Goal: Task Accomplishment & Management: Manage account settings

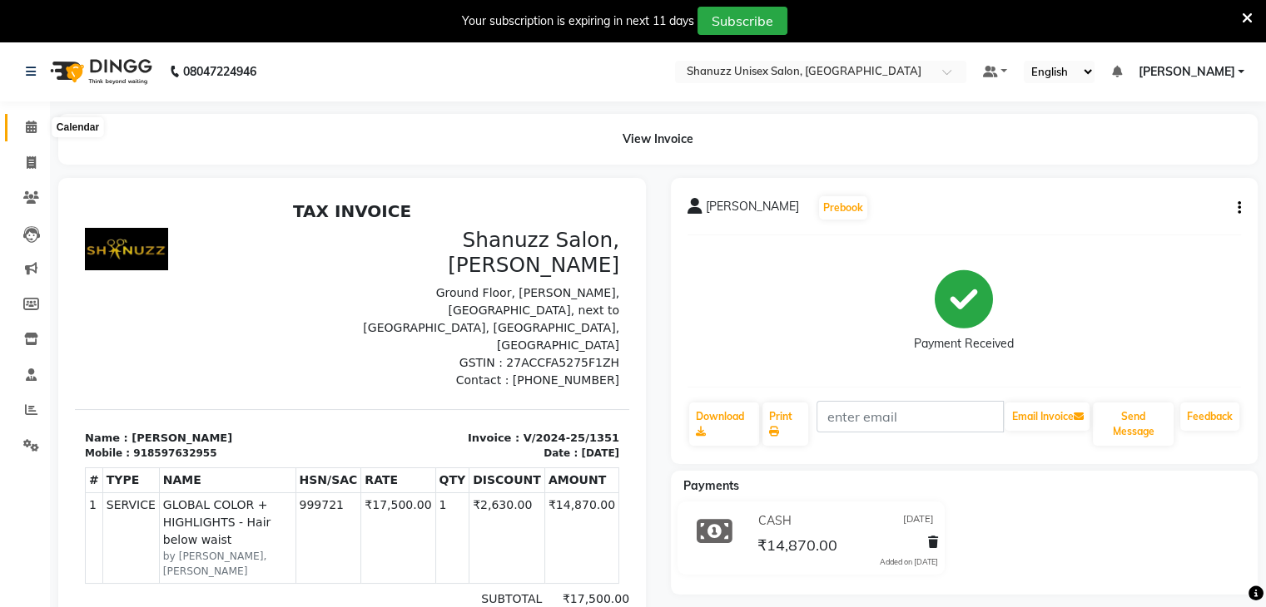
click at [30, 133] on icon at bounding box center [31, 127] width 11 height 12
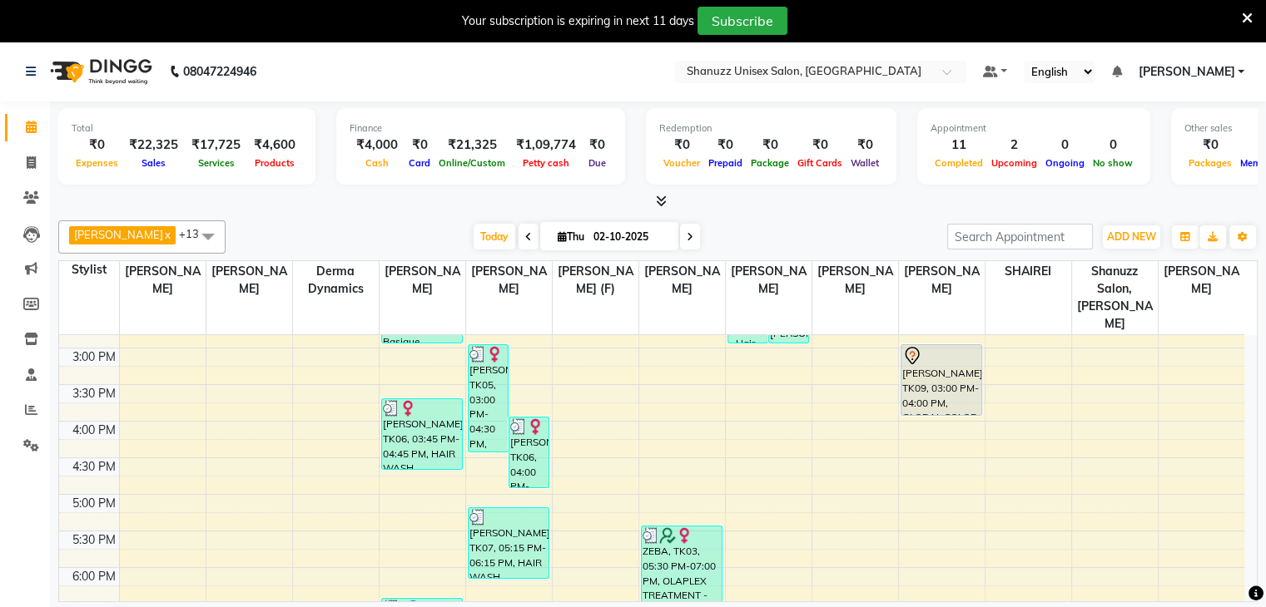
scroll to position [366, 0]
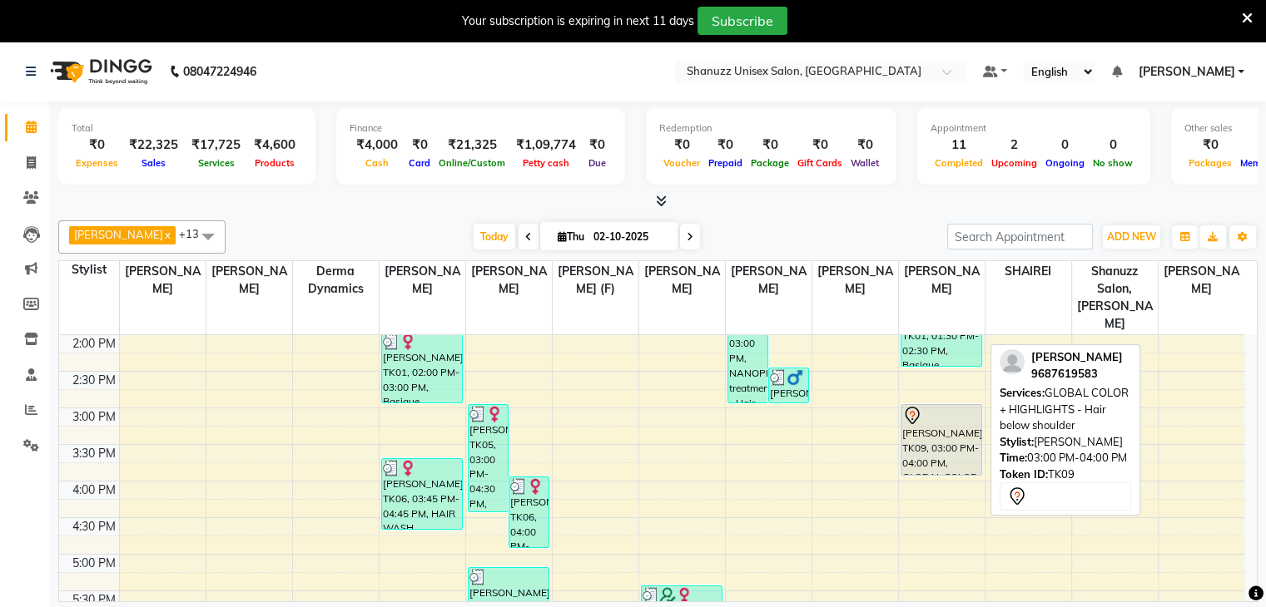
click at [931, 417] on div "[PERSON_NAME], TK09, 03:00 PM-04:00 PM, GLOBAL COLOR + HIGHLIGHTS - Hair below …" at bounding box center [941, 440] width 80 height 70
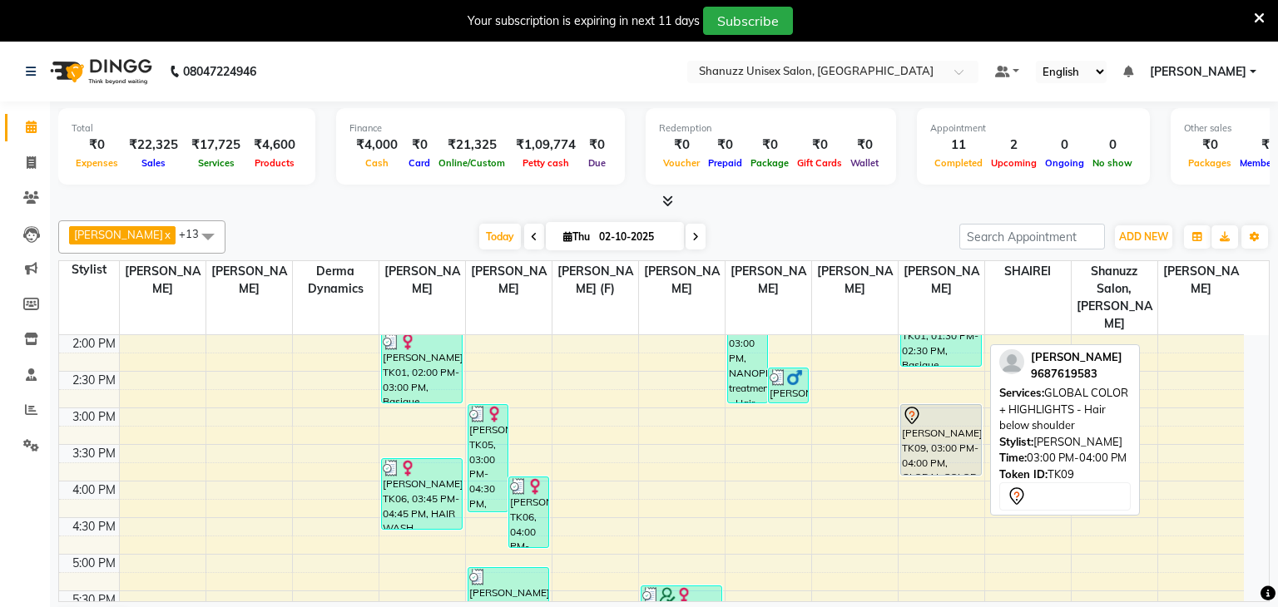
select select "7"
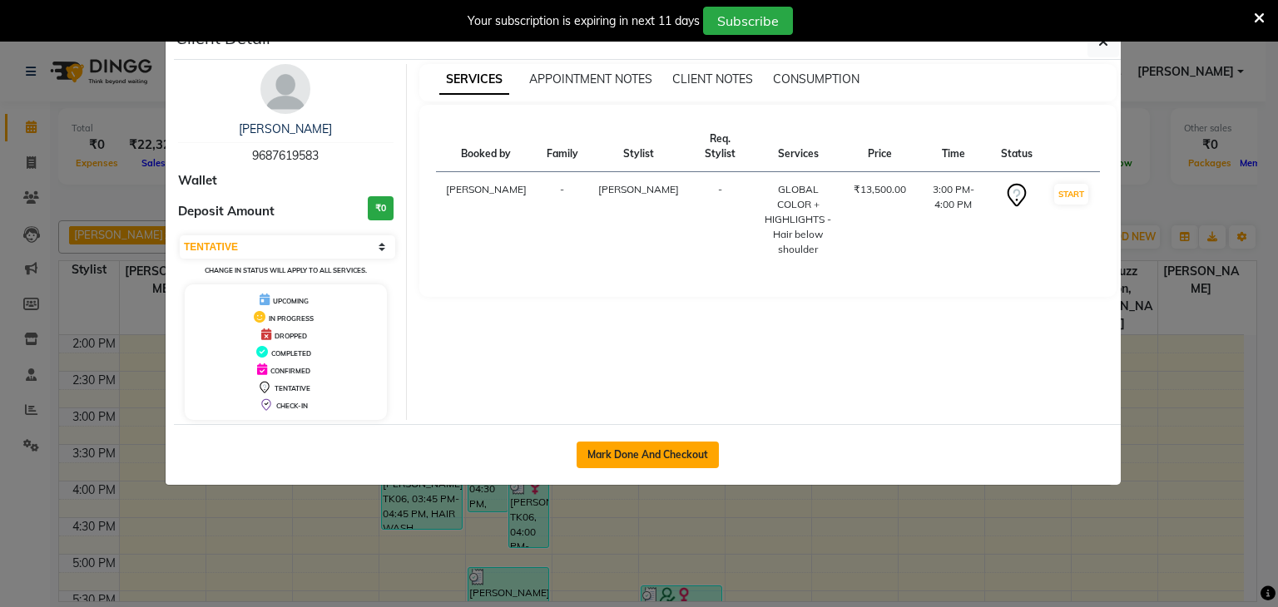
click at [627, 453] on button "Mark Done And Checkout" at bounding box center [648, 455] width 142 height 27
select select "7102"
select select "service"
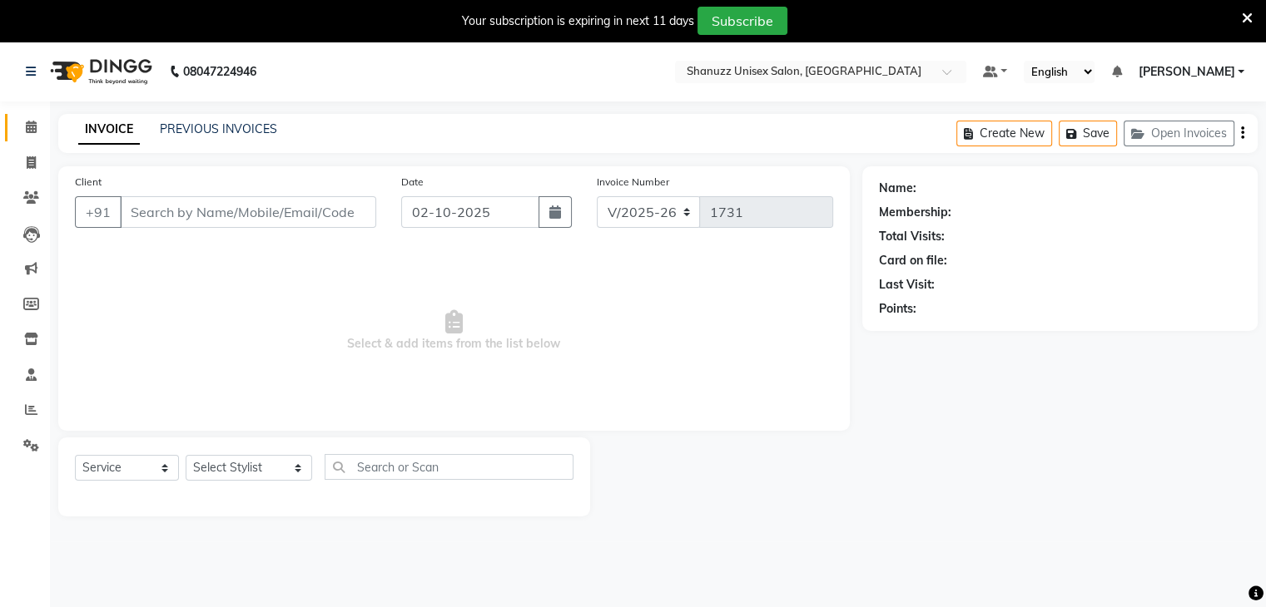
type input "9687619583"
select select "78152"
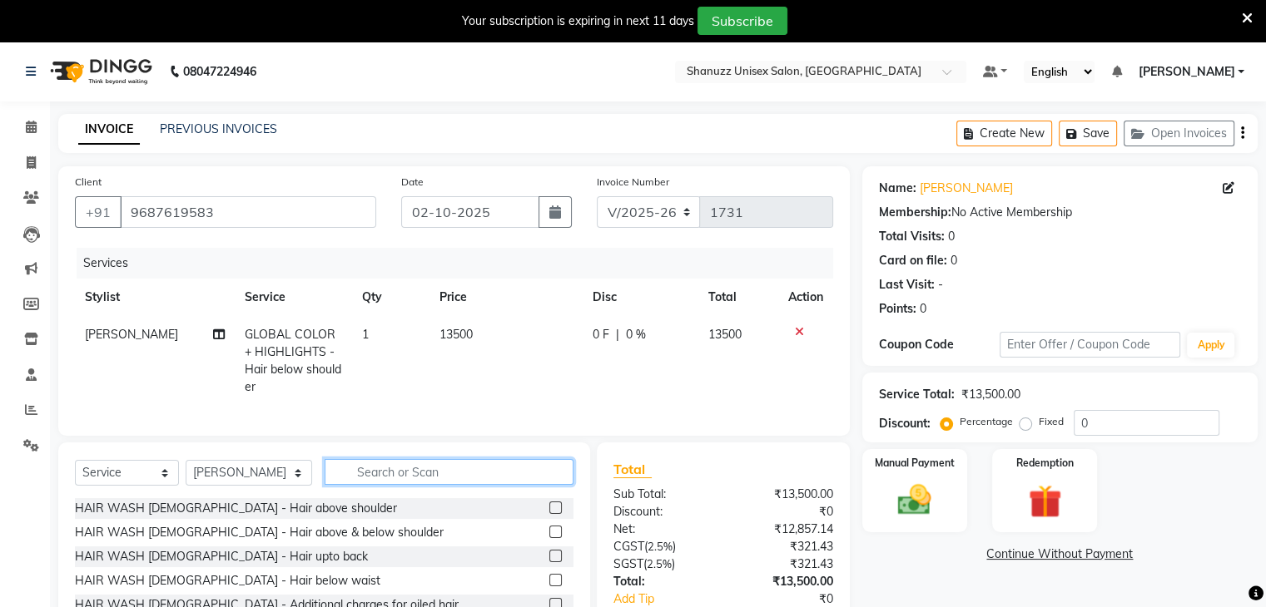
click at [327, 485] on input "text" at bounding box center [449, 472] width 249 height 26
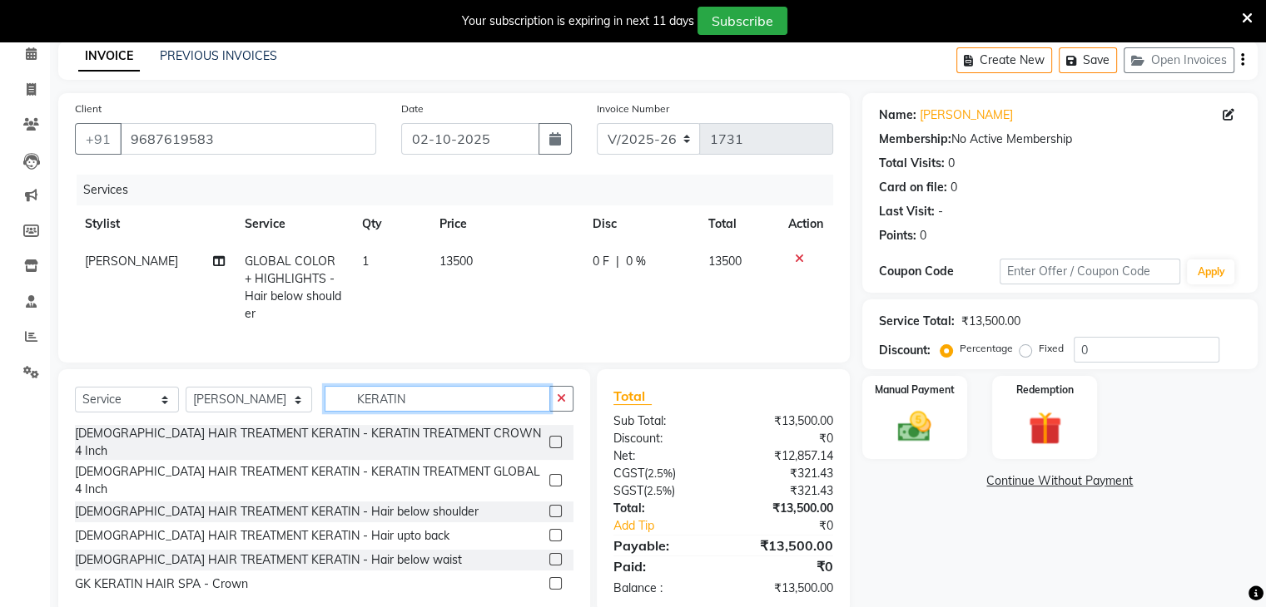
scroll to position [76, 0]
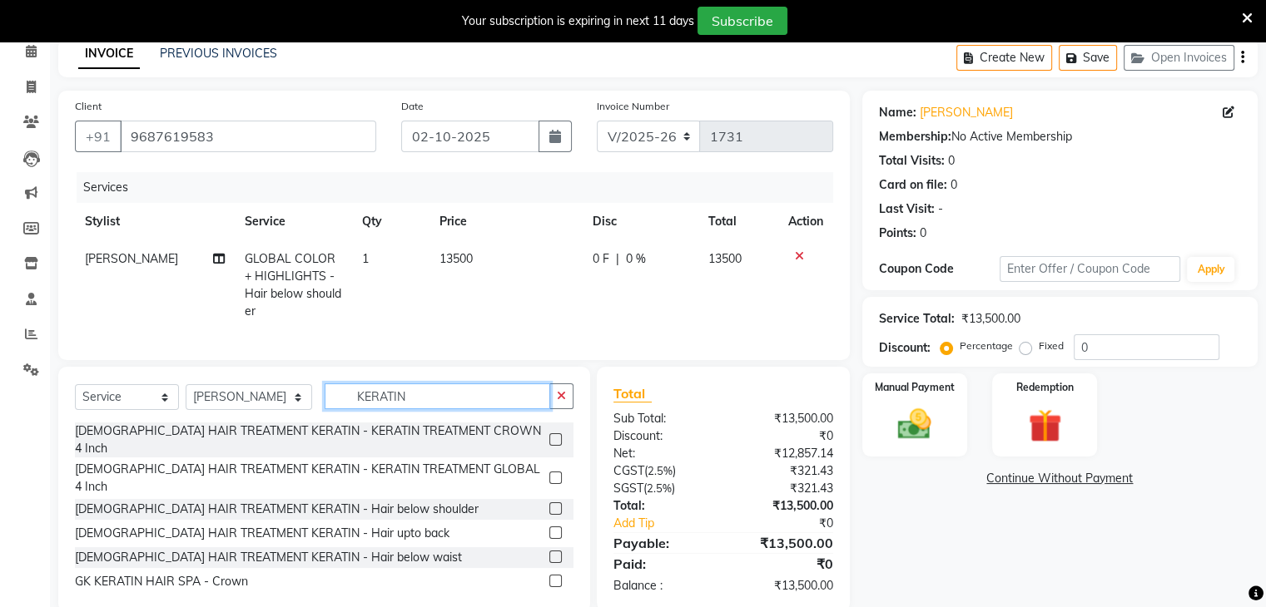
type input "KERATIN"
click at [549, 527] on label at bounding box center [555, 533] width 12 height 12
click at [549, 528] on input "checkbox" at bounding box center [554, 533] width 11 height 11
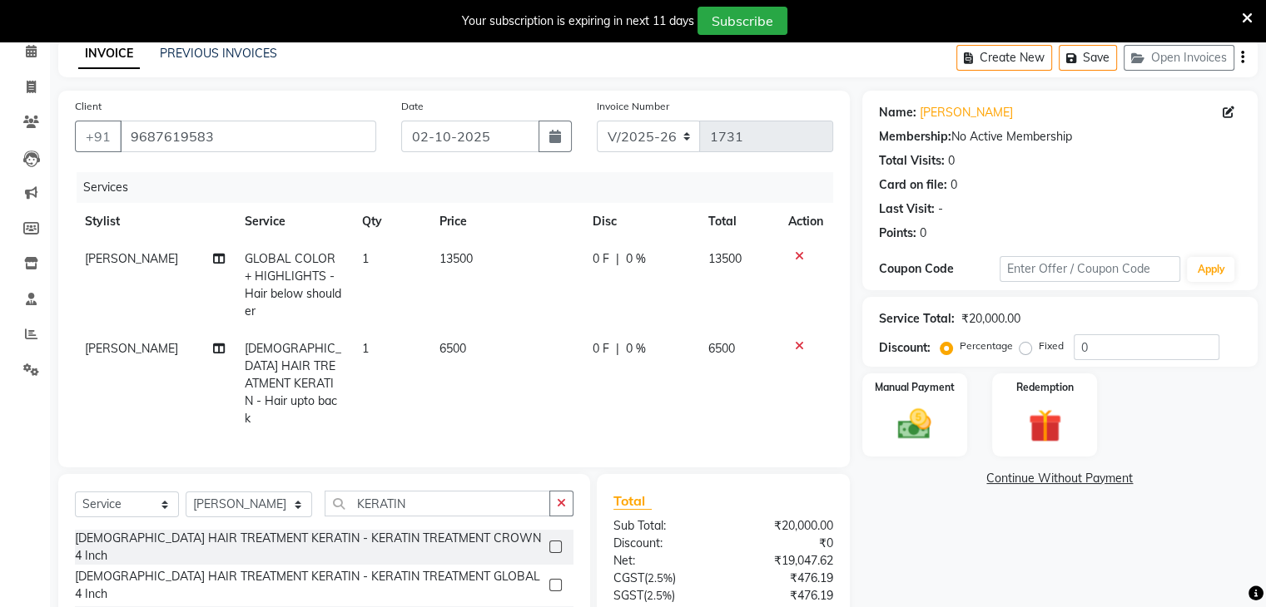
checkbox input "false"
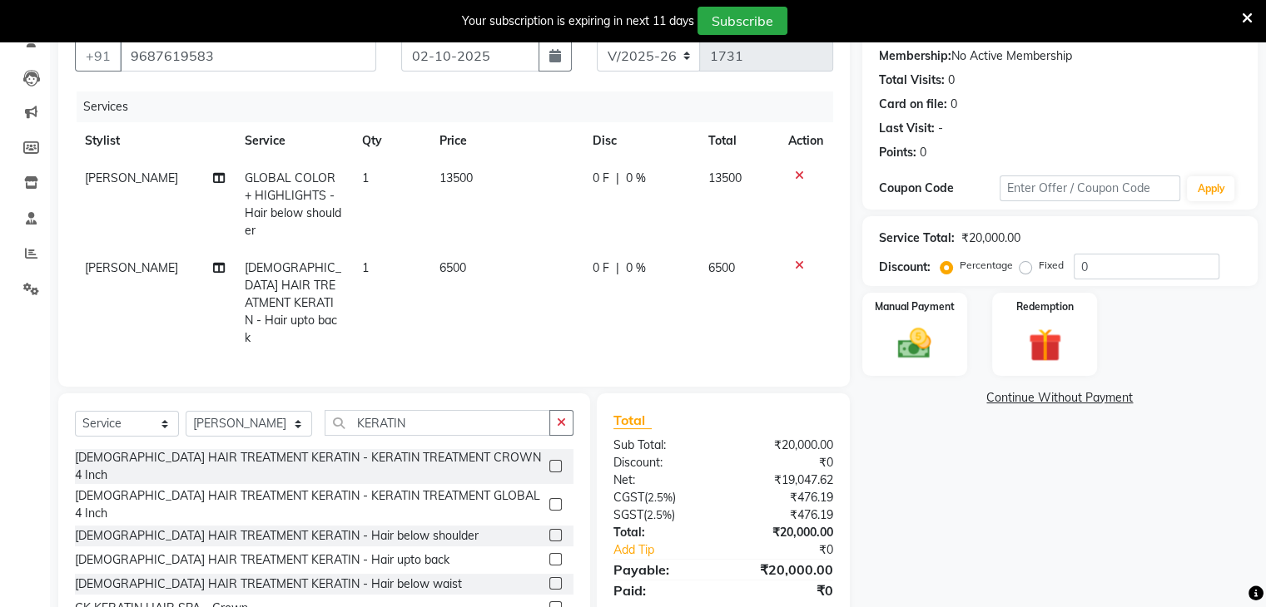
scroll to position [209, 0]
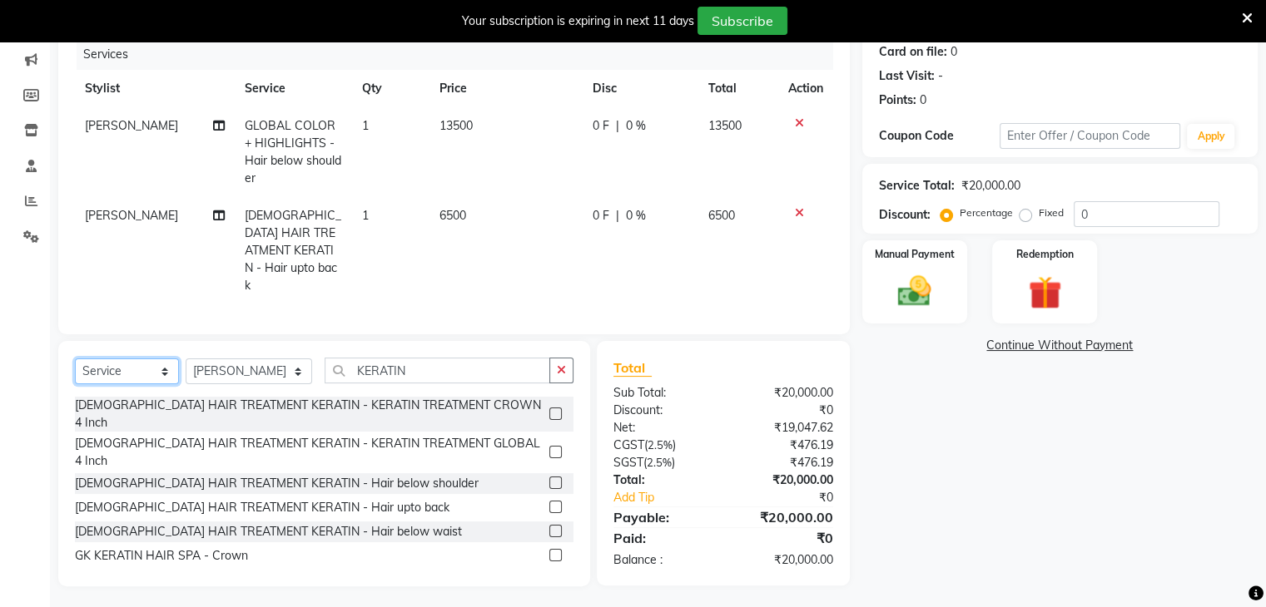
click at [104, 374] on select "Select Service Product Membership Package Voucher Prepaid Gift Card" at bounding box center [127, 372] width 104 height 26
select select "product"
click at [75, 359] on select "Select Service Product Membership Package Voucher Prepaid Gift Card" at bounding box center [127, 372] width 104 height 26
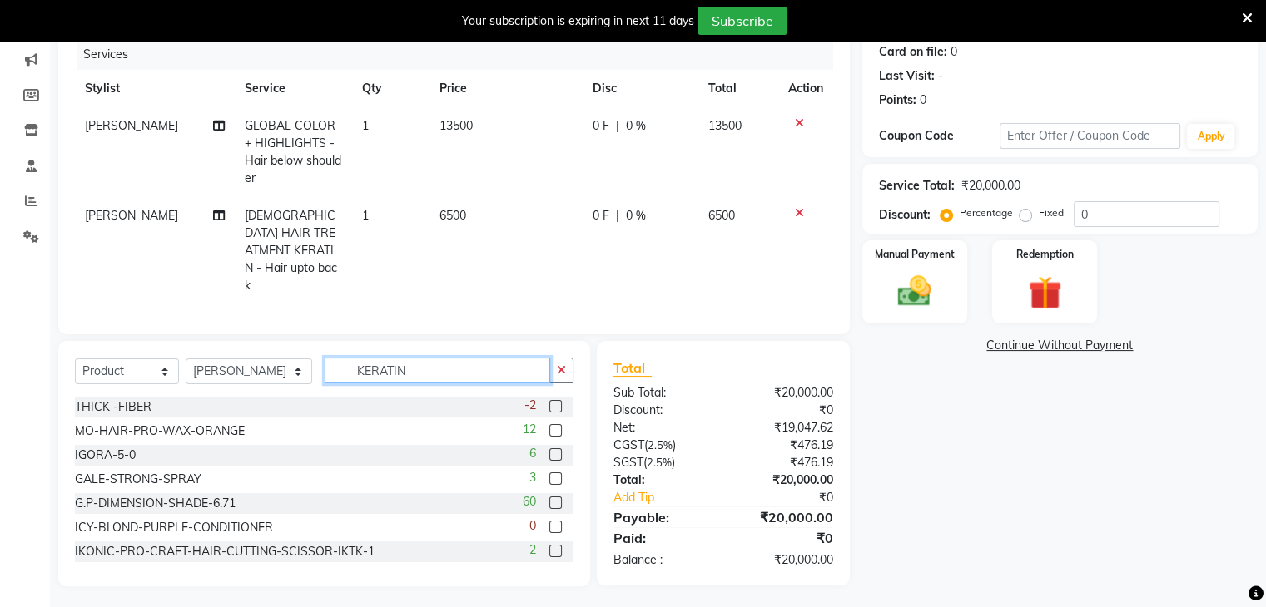
click at [407, 362] on input "KERATIN" at bounding box center [438, 371] width 226 height 26
type input "K"
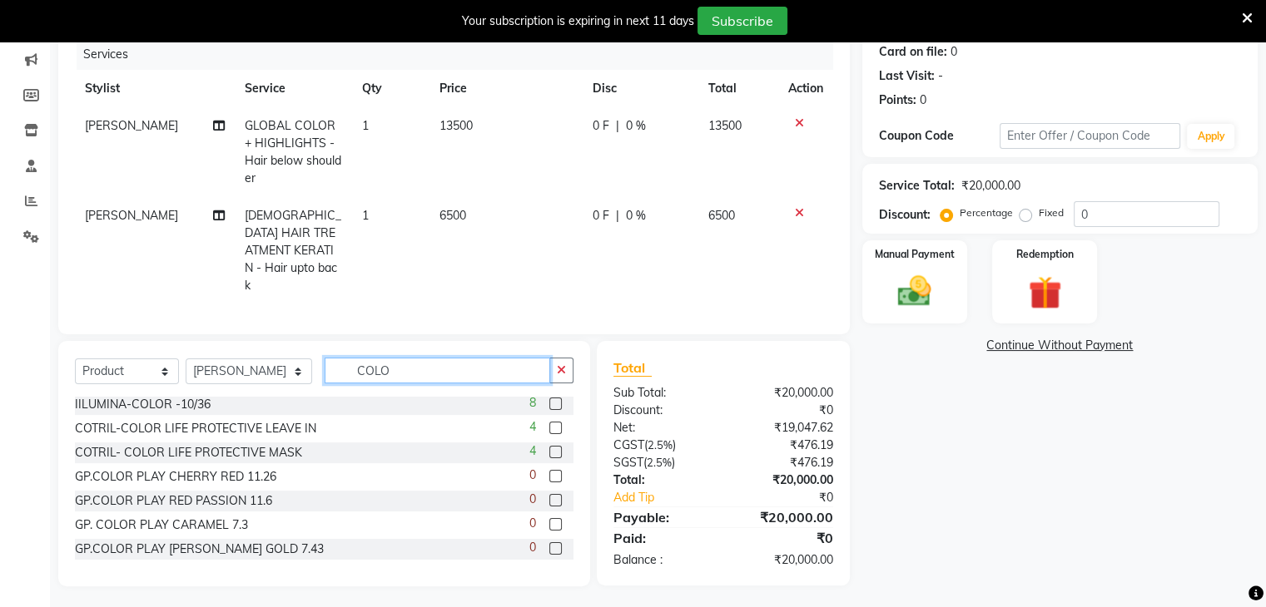
scroll to position [198, 0]
type input "COLO"
click at [549, 445] on label at bounding box center [555, 450] width 12 height 12
click at [549, 445] on input "checkbox" at bounding box center [554, 450] width 11 height 11
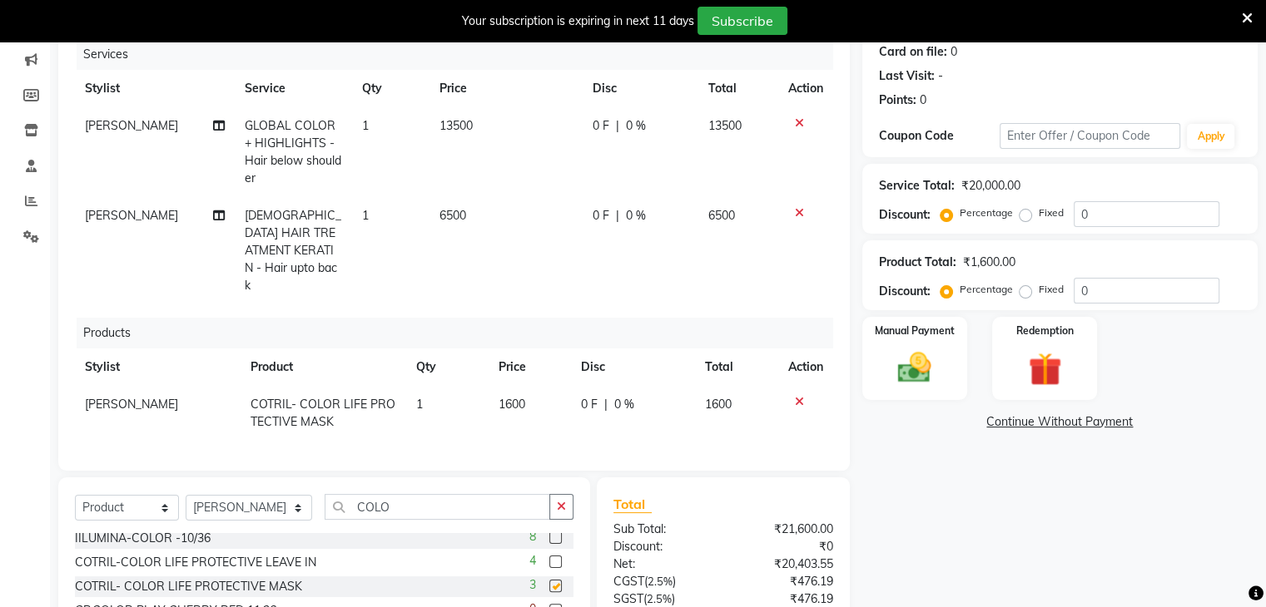
checkbox input "false"
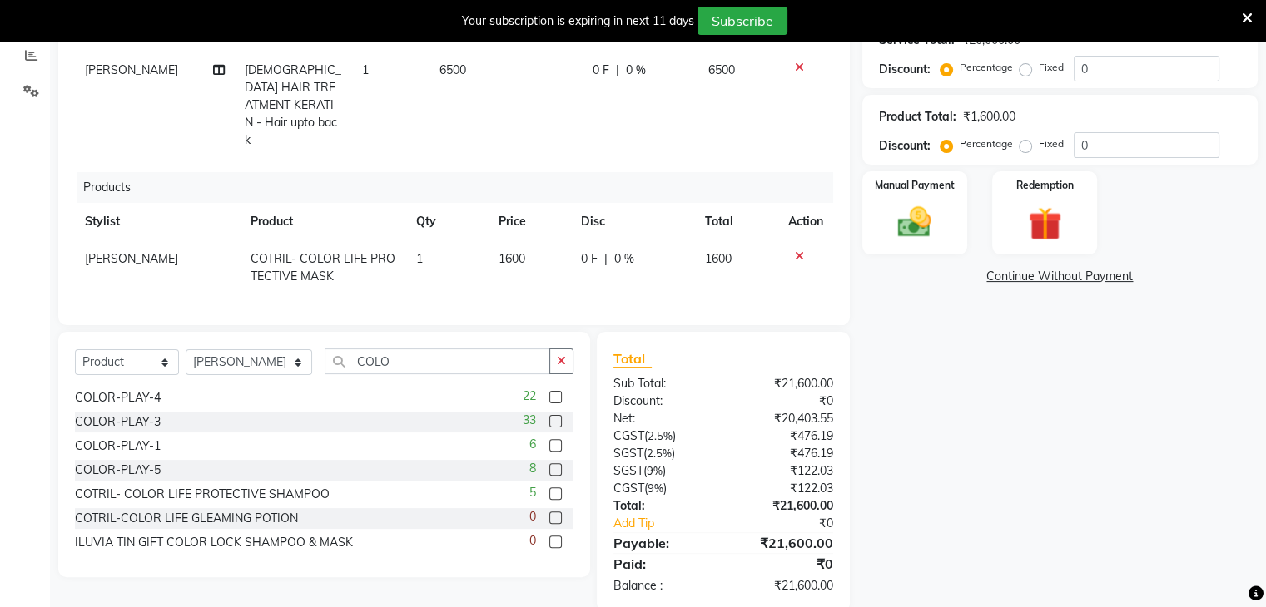
scroll to position [557, 0]
click at [549, 488] on label at bounding box center [555, 492] width 12 height 12
click at [549, 488] on input "checkbox" at bounding box center [554, 493] width 11 height 11
checkbox input "false"
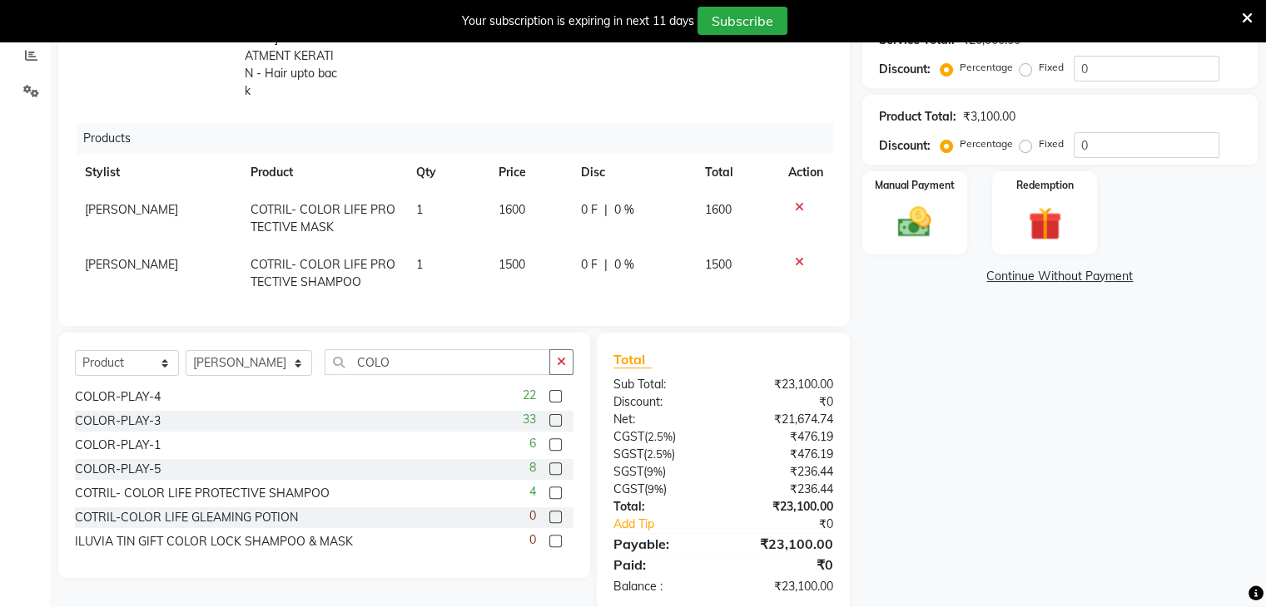
click at [508, 257] on span "1500" at bounding box center [511, 264] width 27 height 15
select select "78152"
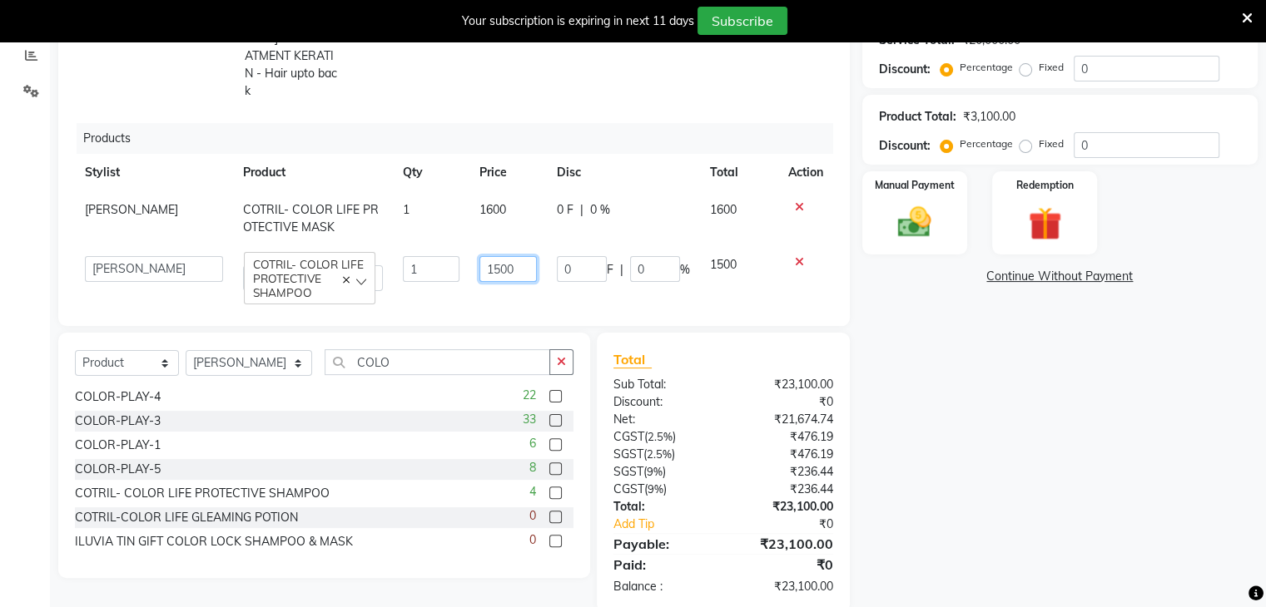
click at [489, 256] on input "1500" at bounding box center [507, 269] width 57 height 26
type input "1400"
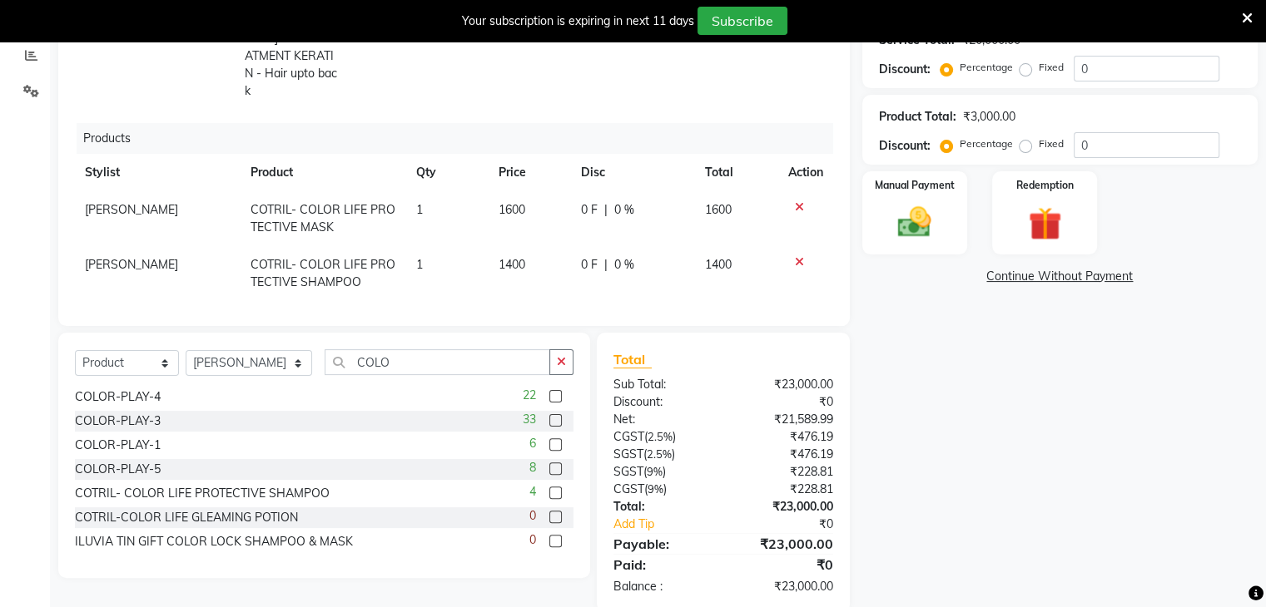
click at [972, 369] on div "Name: [PERSON_NAME] Membership: No Active Membership Total Visits: 0 Card on fi…" at bounding box center [1066, 212] width 408 height 801
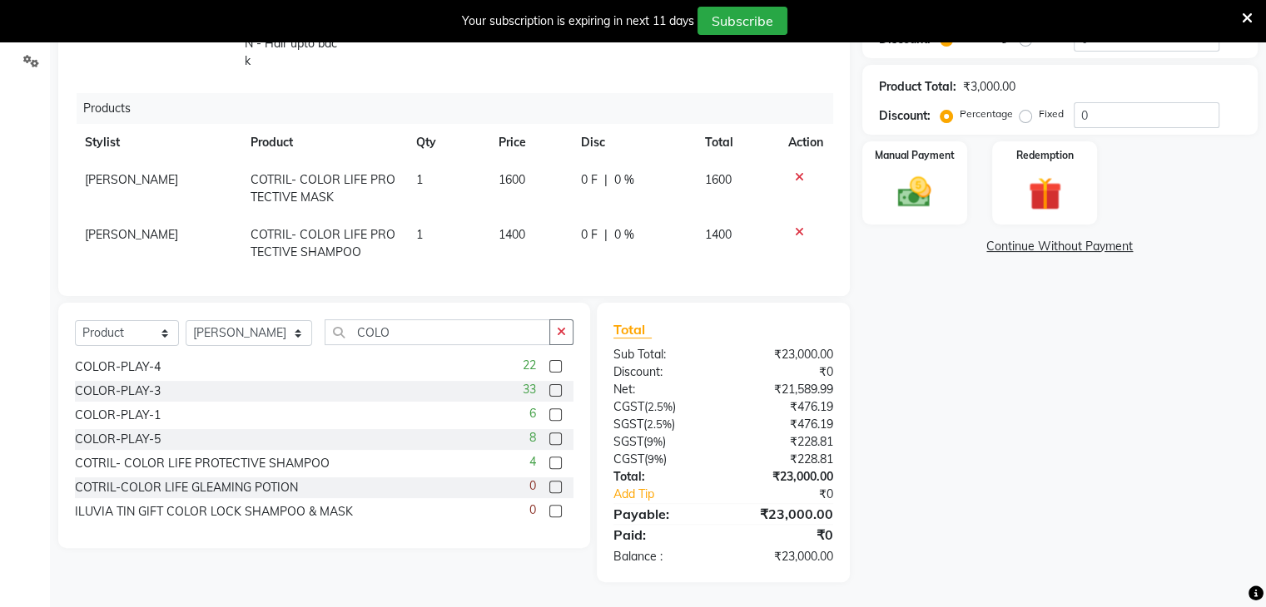
click at [127, 227] on span "[PERSON_NAME]" at bounding box center [131, 234] width 93 height 15
select select "78152"
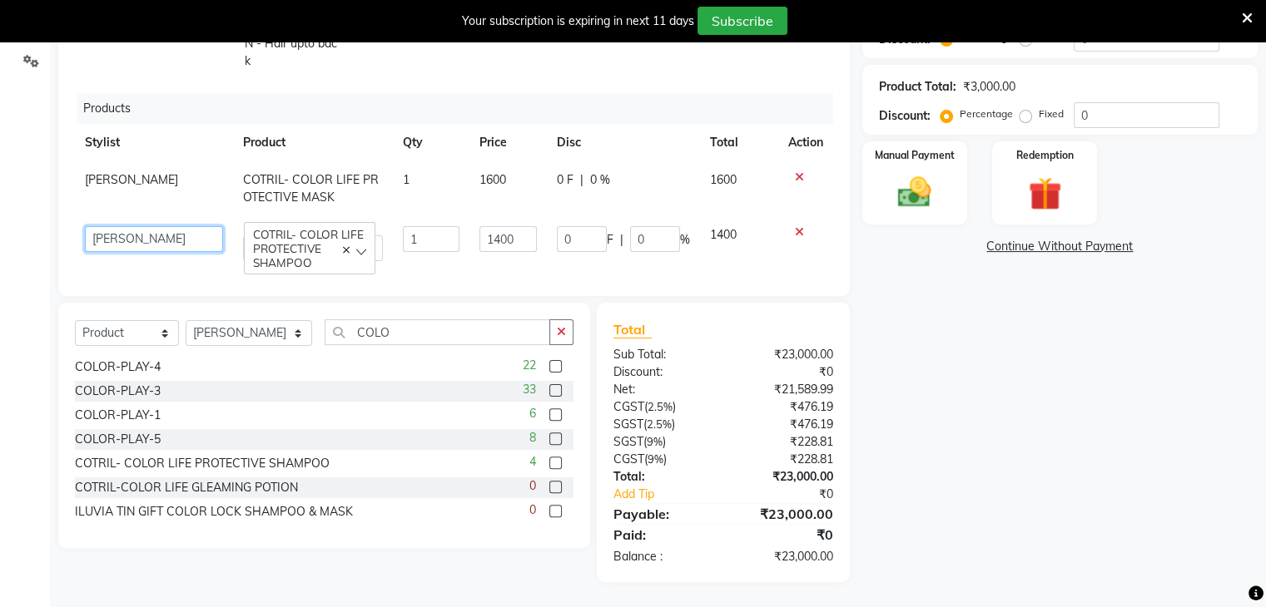
click at [171, 226] on select "[PERSON_NAME] AFZAN [PERSON_NAME] [PERSON_NAME] [PERSON_NAME] Derma Dynamics [P…" at bounding box center [154, 239] width 138 height 26
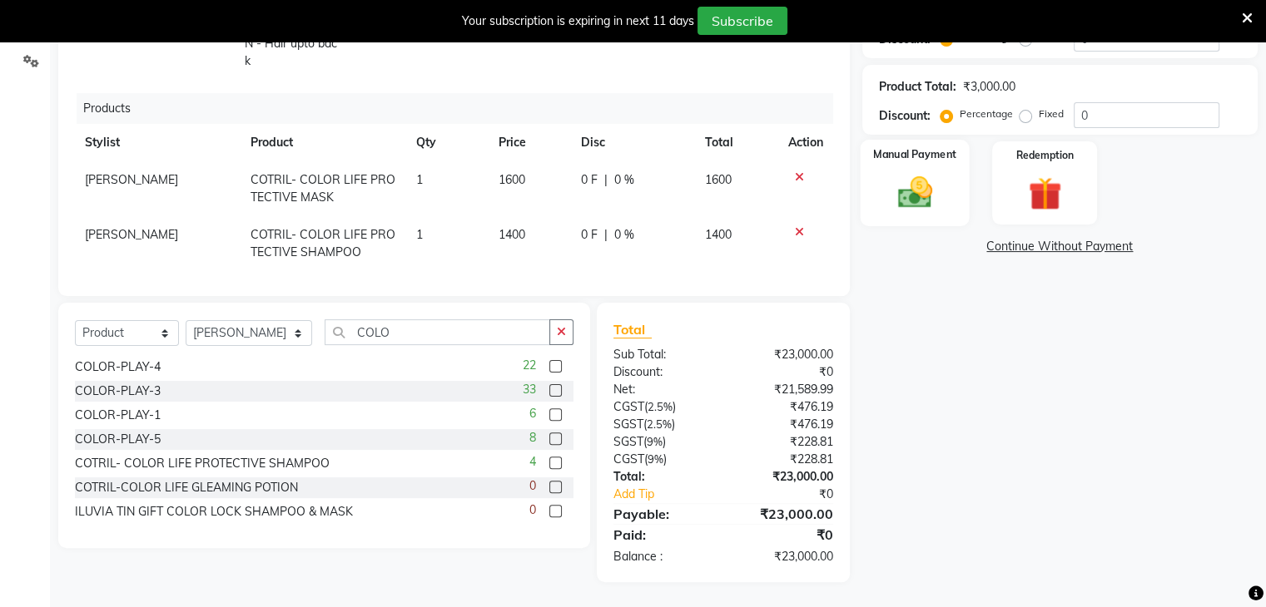
click at [911, 176] on img at bounding box center [914, 193] width 56 height 40
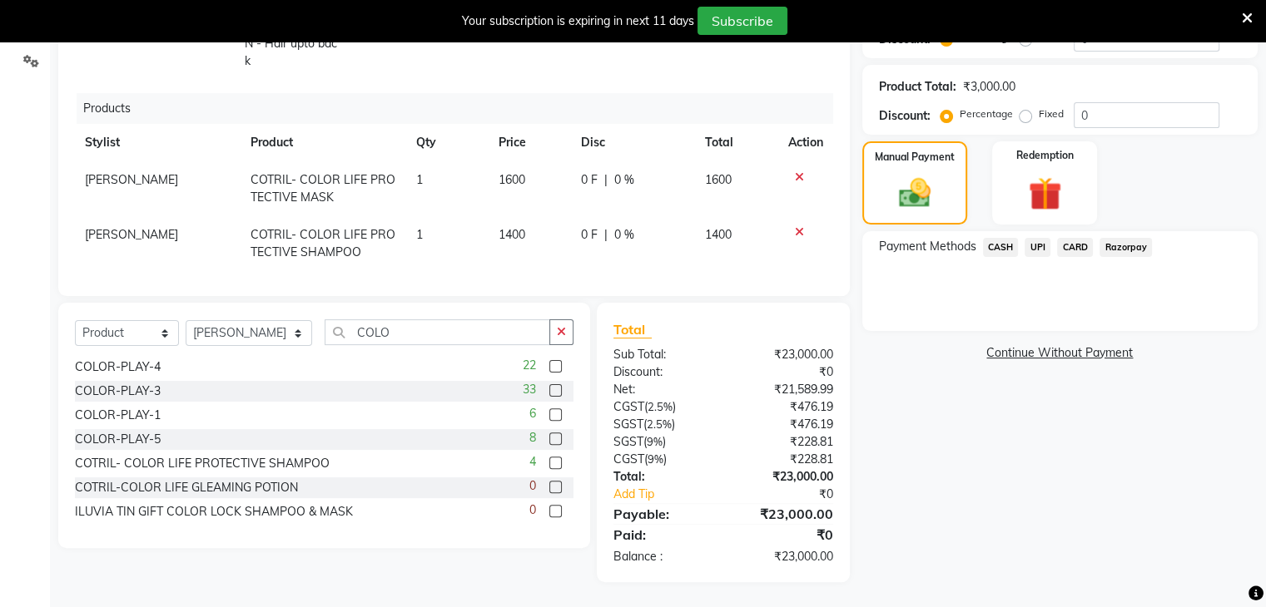
click at [1075, 240] on span "CARD" at bounding box center [1075, 247] width 36 height 19
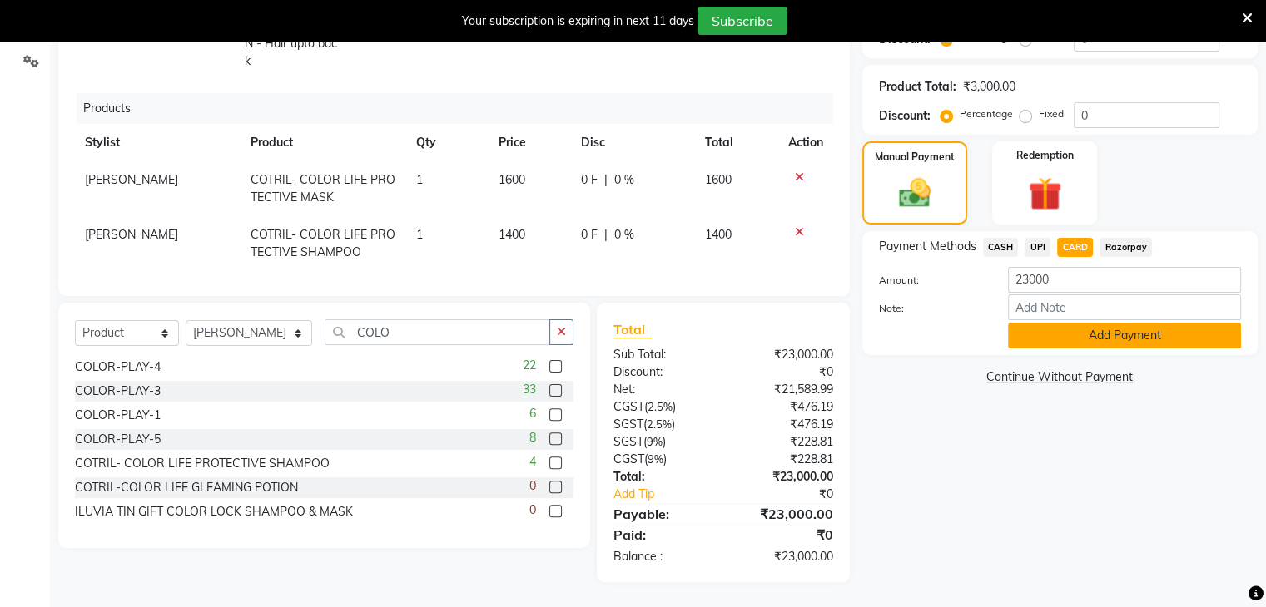
click at [1045, 325] on button "Add Payment" at bounding box center [1124, 336] width 233 height 26
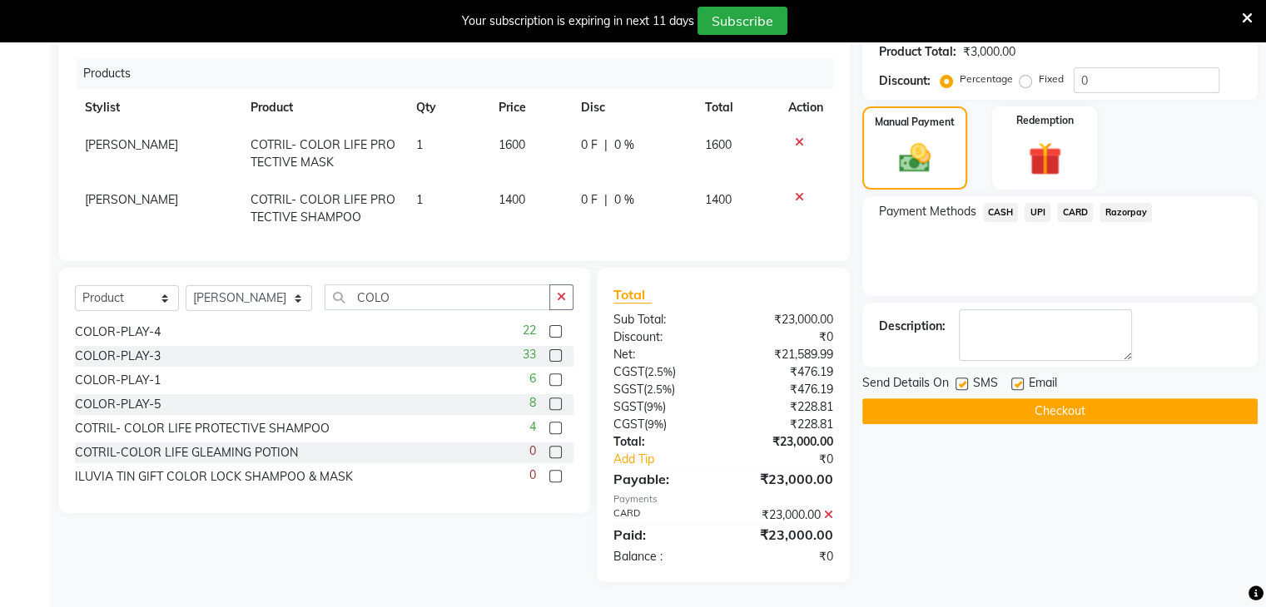
scroll to position [419, 0]
click at [955, 378] on label at bounding box center [961, 384] width 12 height 12
click at [955, 379] on input "checkbox" at bounding box center [960, 384] width 11 height 11
checkbox input "false"
click at [956, 405] on button "Checkout" at bounding box center [1059, 412] width 395 height 26
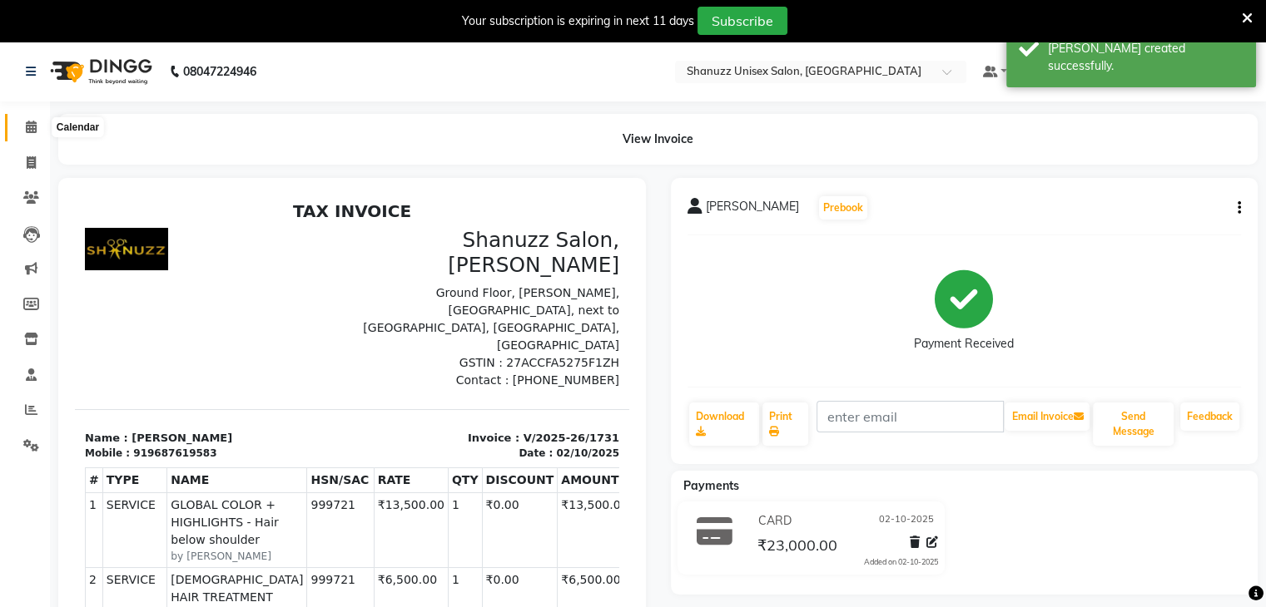
click at [21, 126] on span at bounding box center [31, 127] width 29 height 19
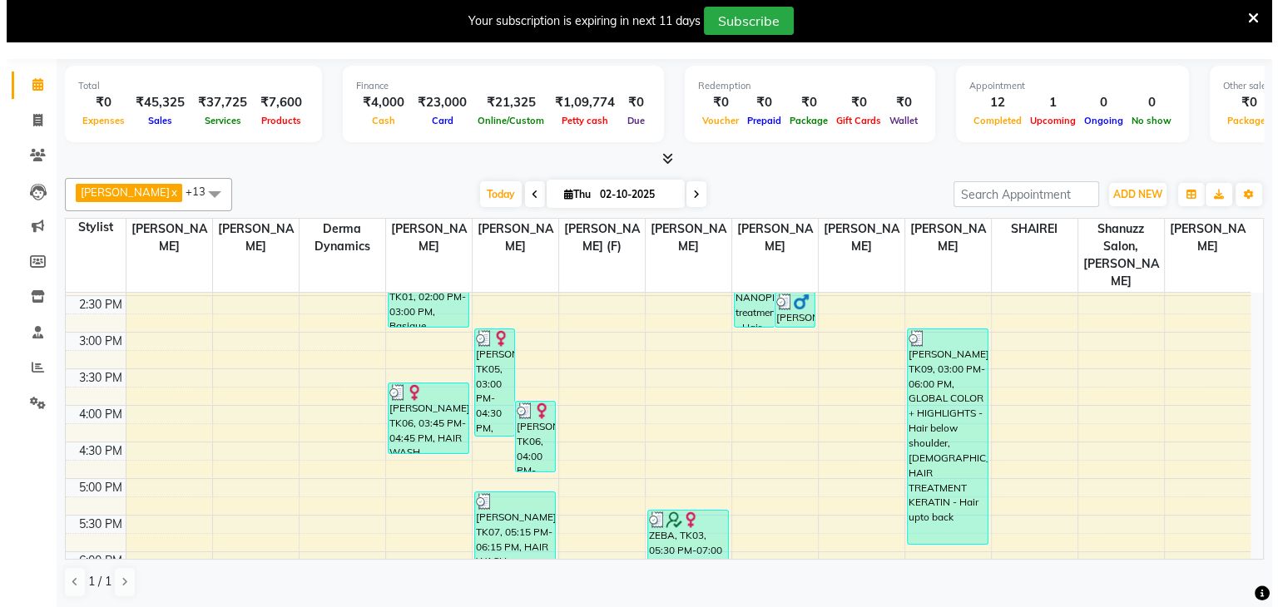
scroll to position [586, 0]
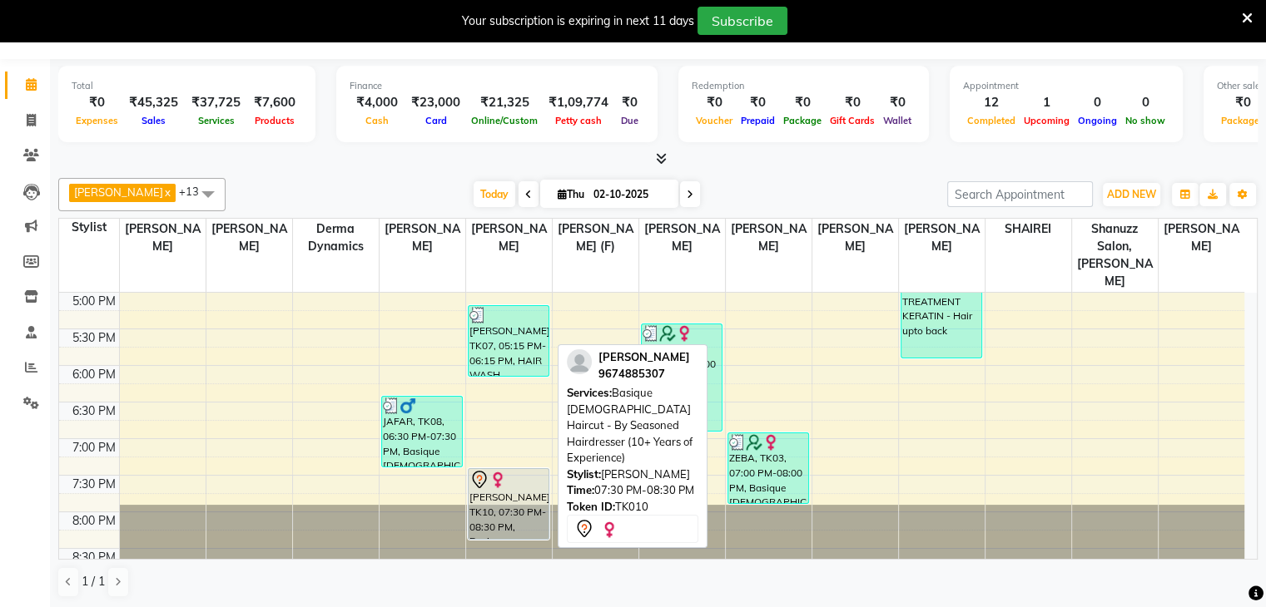
click at [477, 471] on div "[PERSON_NAME], TK10, 07:30 PM-08:30 PM, Basique [DEMOGRAPHIC_DATA] Haircut - By…" at bounding box center [508, 504] width 80 height 70
select select "7"
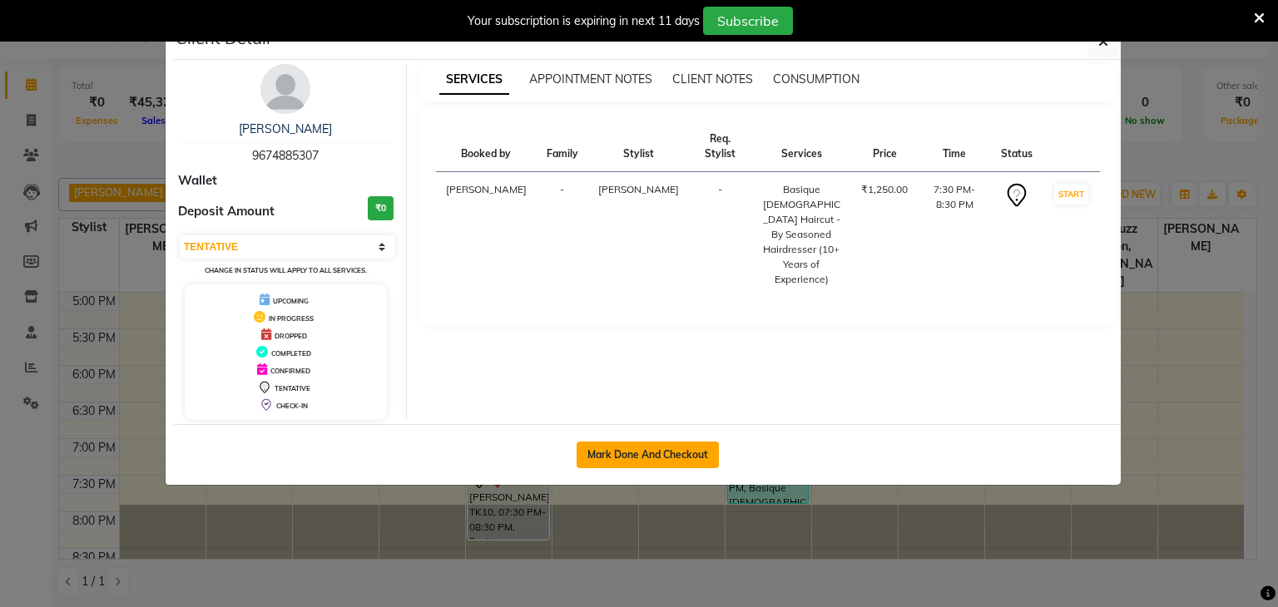
click at [692, 445] on button "Mark Done And Checkout" at bounding box center [648, 455] width 142 height 27
select select "service"
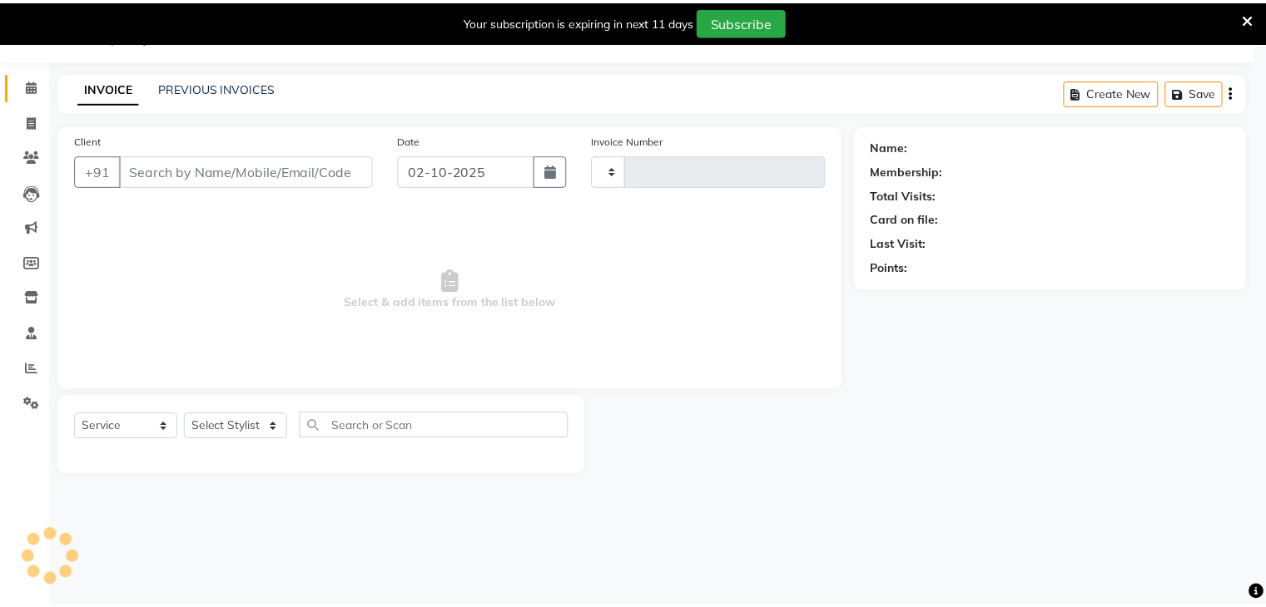
scroll to position [42, 0]
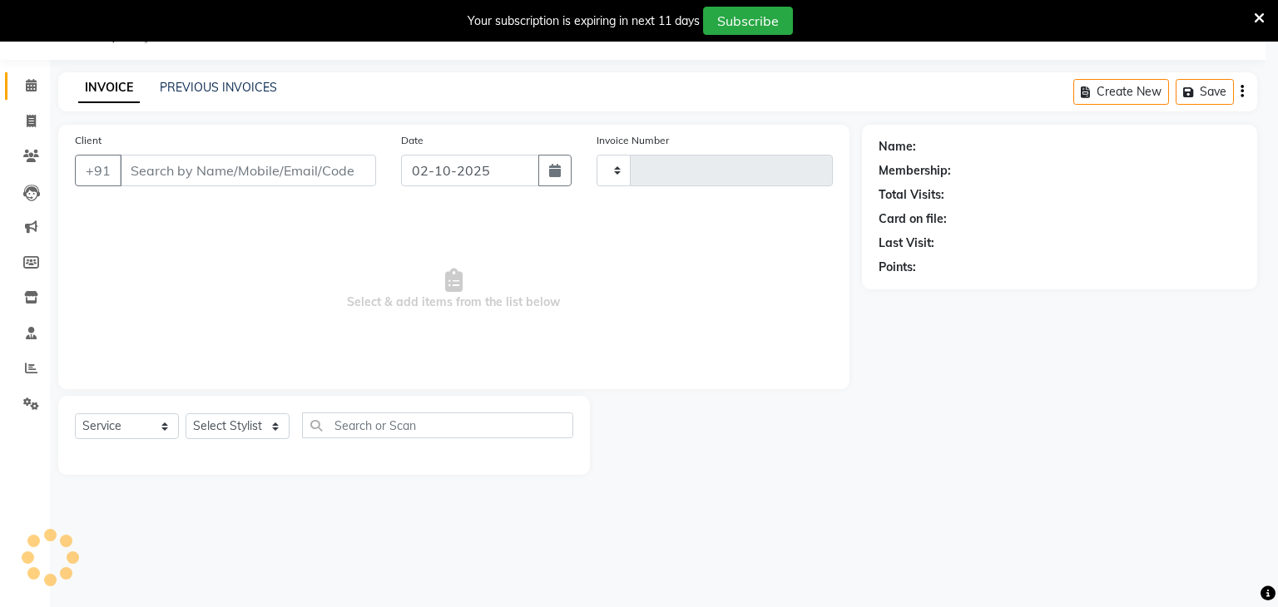
type input "1732"
select select "7102"
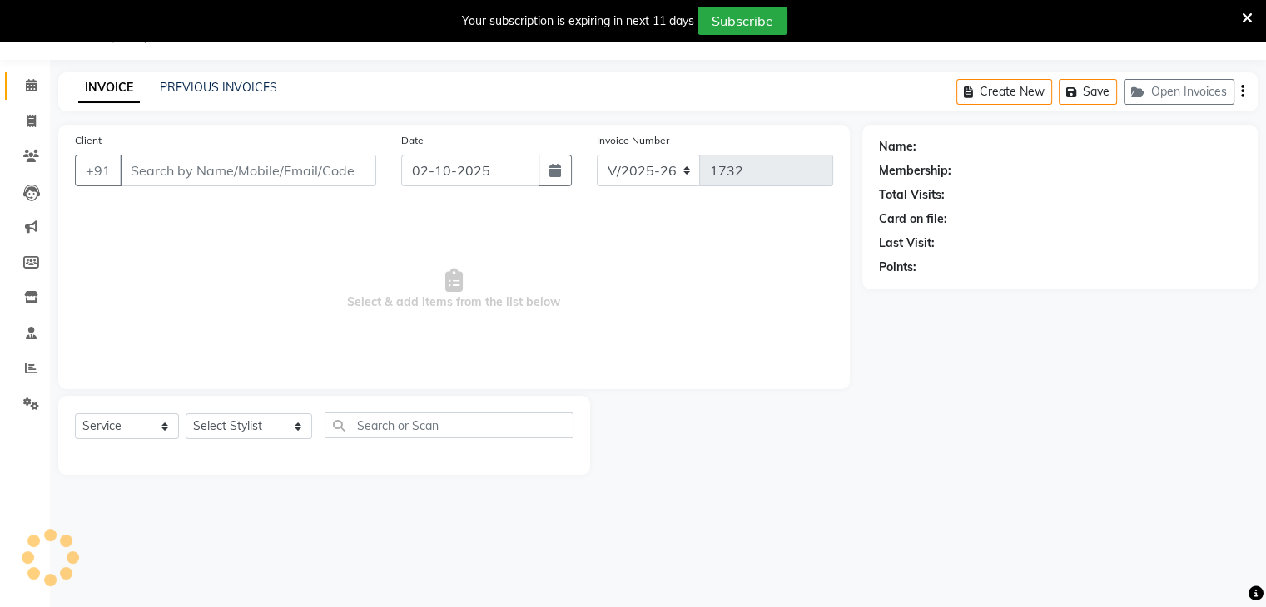
type input "9674885307"
select select "59231"
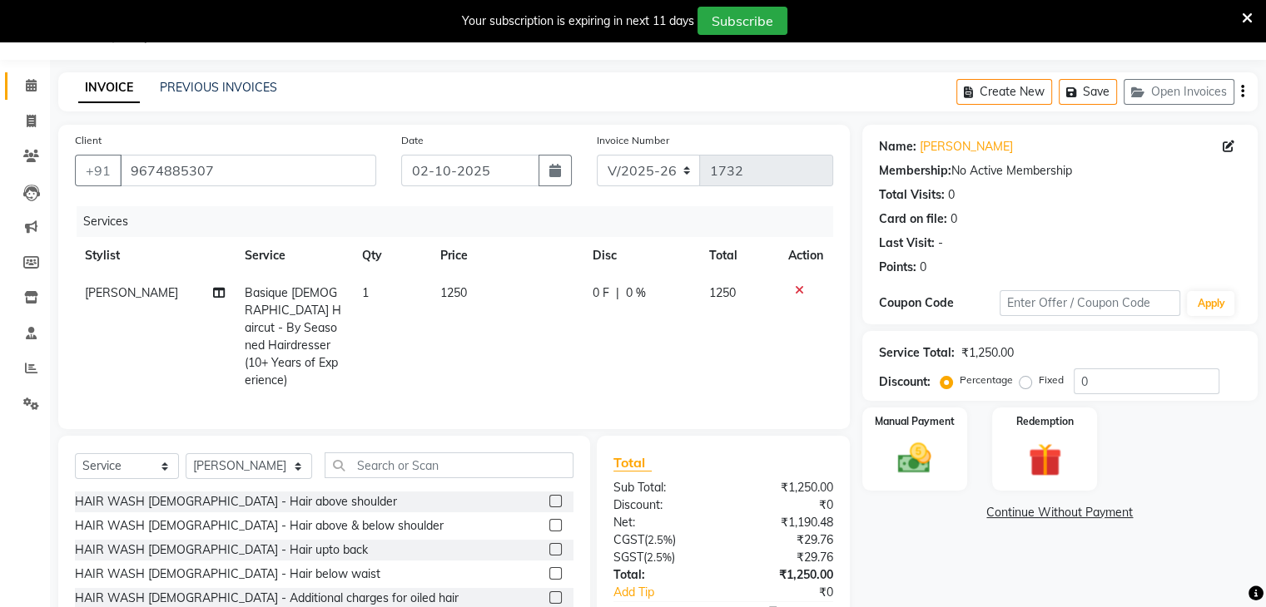
scroll to position [136, 0]
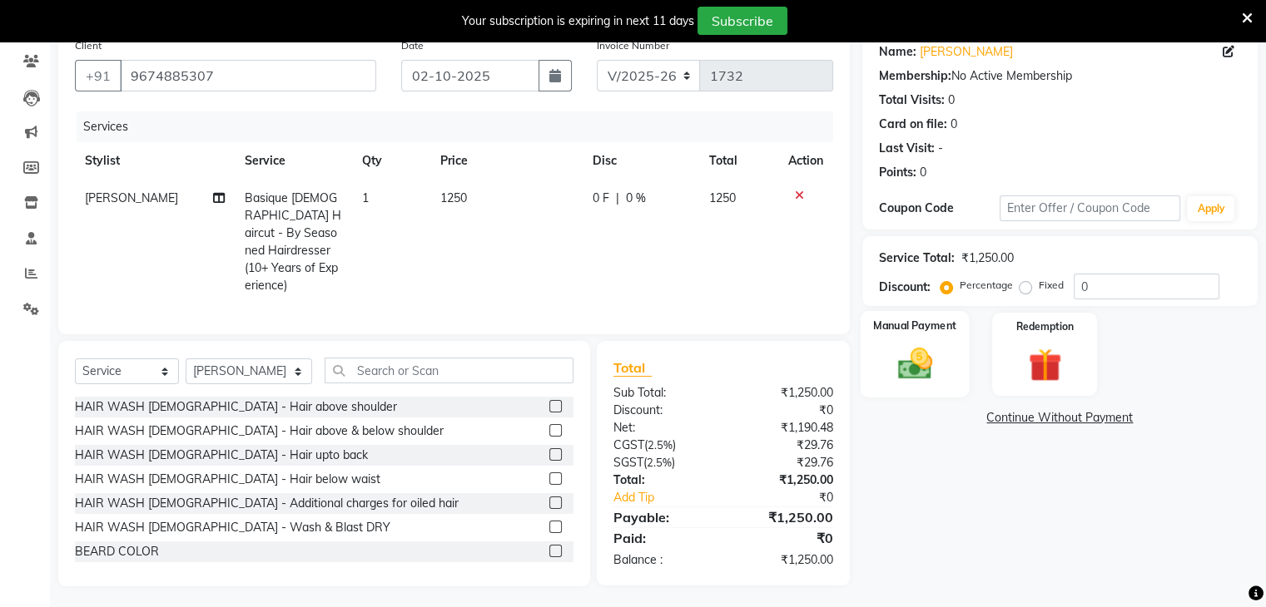
click at [947, 339] on div "Manual Payment" at bounding box center [914, 354] width 109 height 86
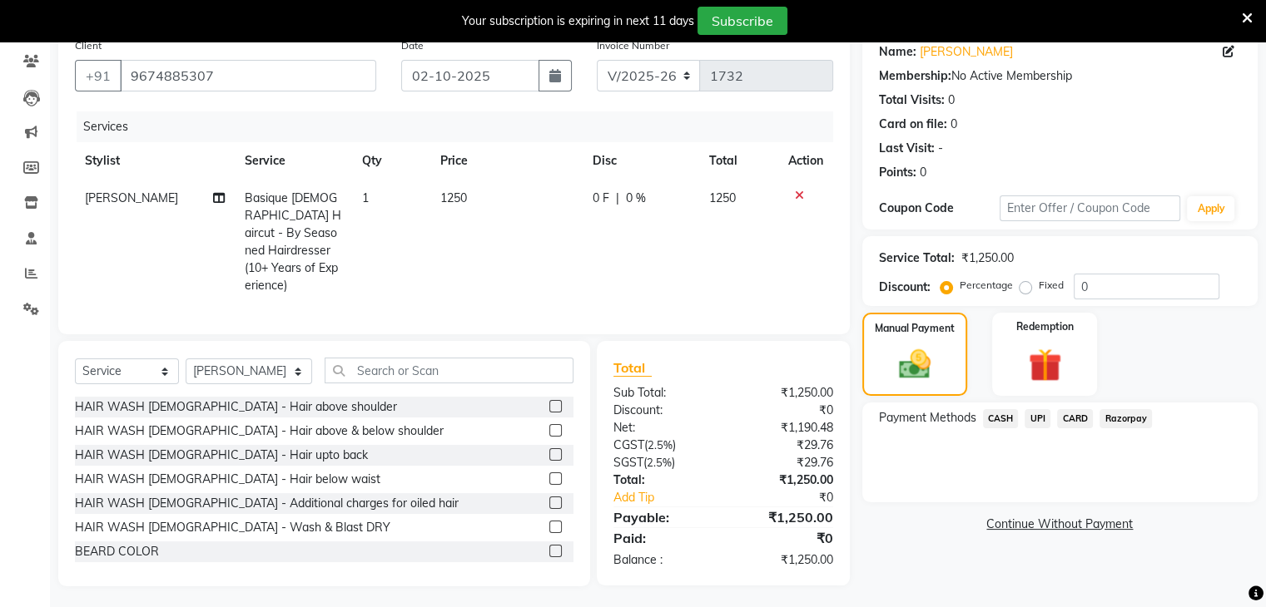
click at [1008, 423] on span "CASH" at bounding box center [1001, 418] width 36 height 19
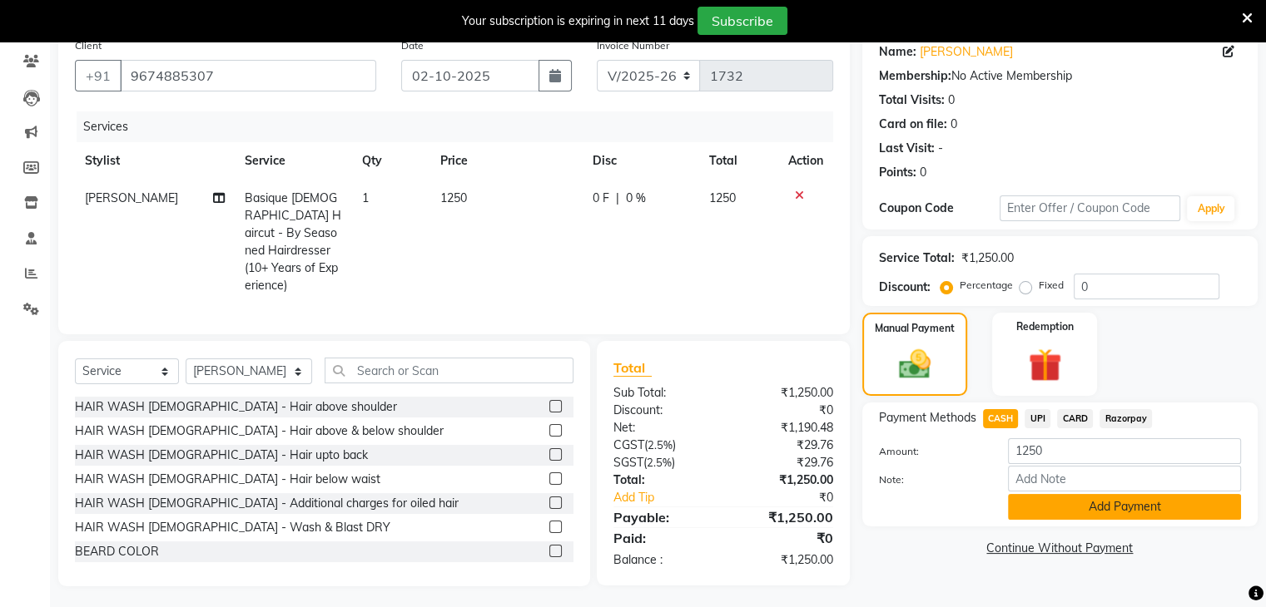
click at [1046, 498] on button "Add Payment" at bounding box center [1124, 507] width 233 height 26
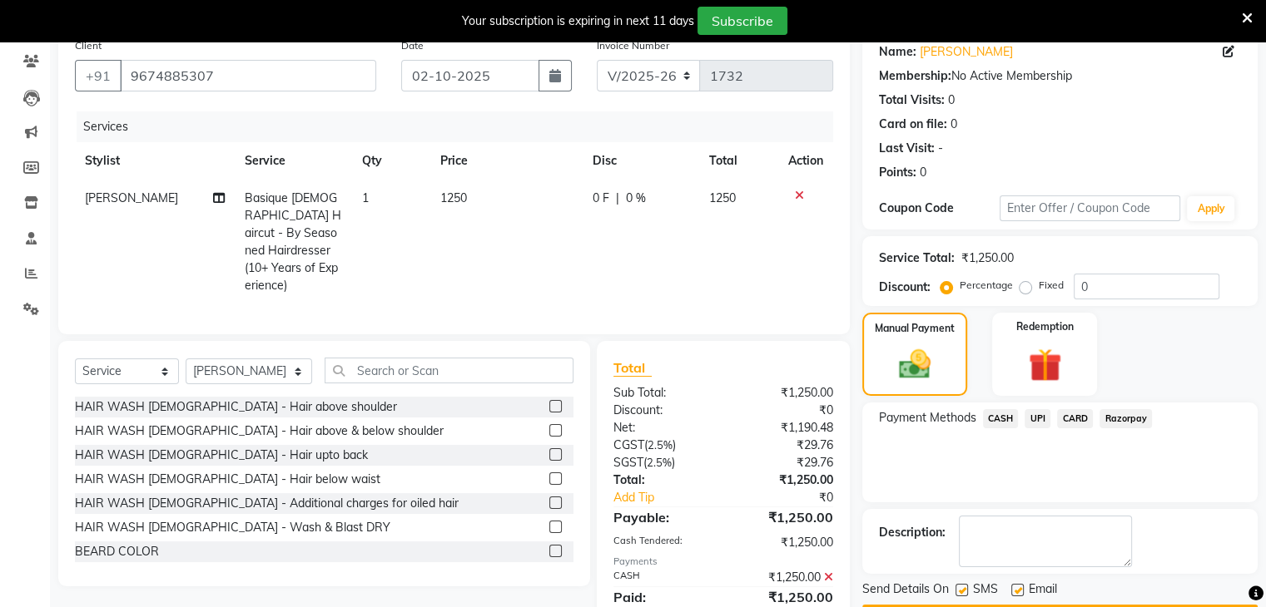
scroll to position [195, 0]
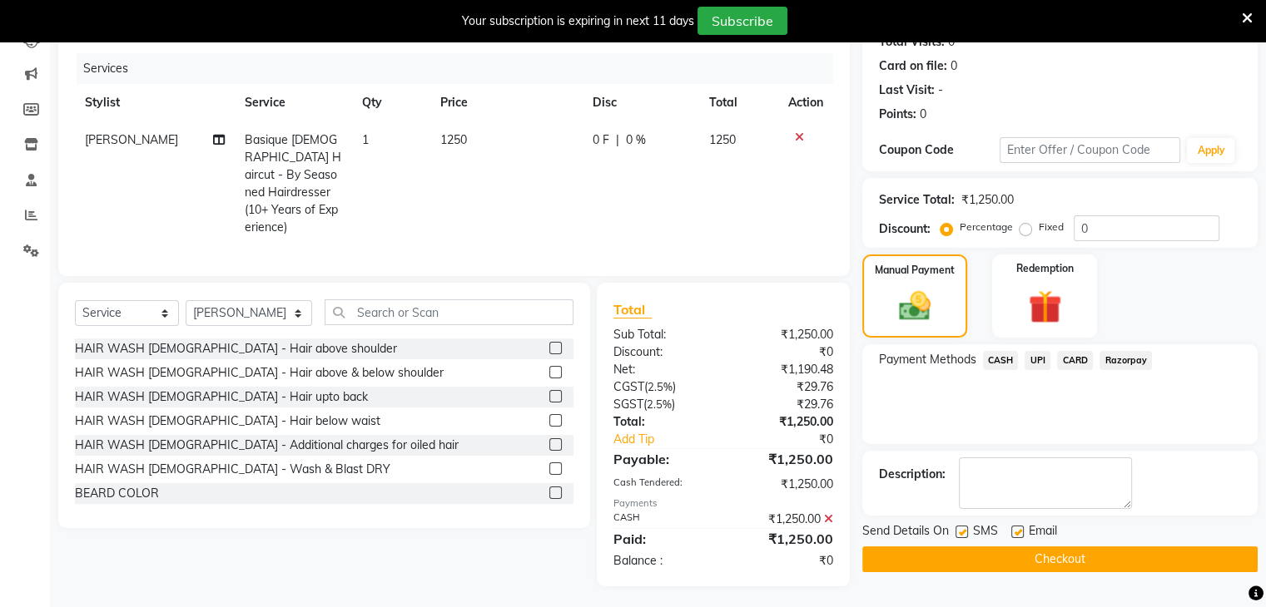
click at [966, 529] on label at bounding box center [961, 532] width 12 height 12
click at [966, 529] on input "checkbox" at bounding box center [960, 533] width 11 height 11
checkbox input "false"
click at [932, 563] on button "Checkout" at bounding box center [1059, 560] width 395 height 26
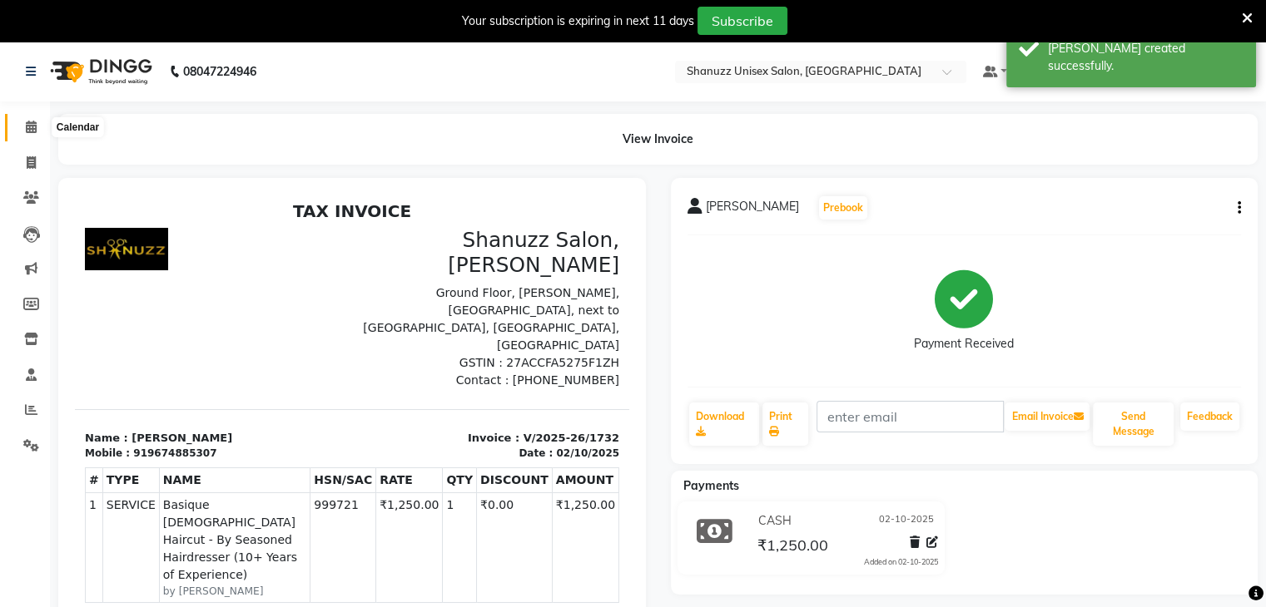
click at [27, 122] on icon at bounding box center [31, 127] width 11 height 12
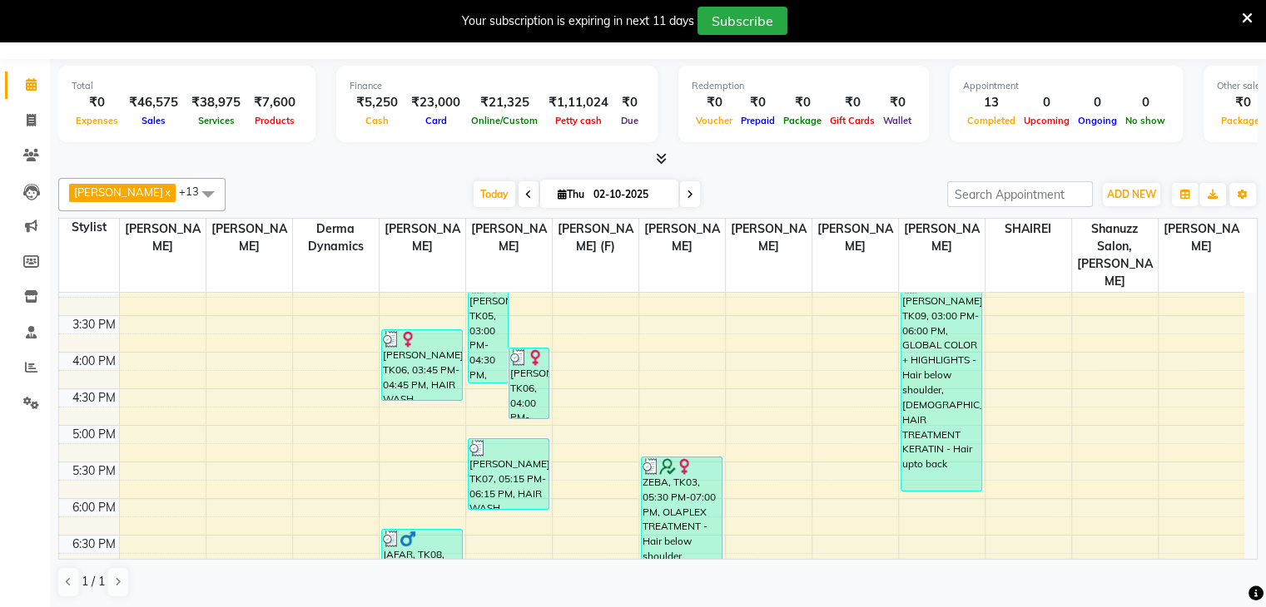
scroll to position [448, 0]
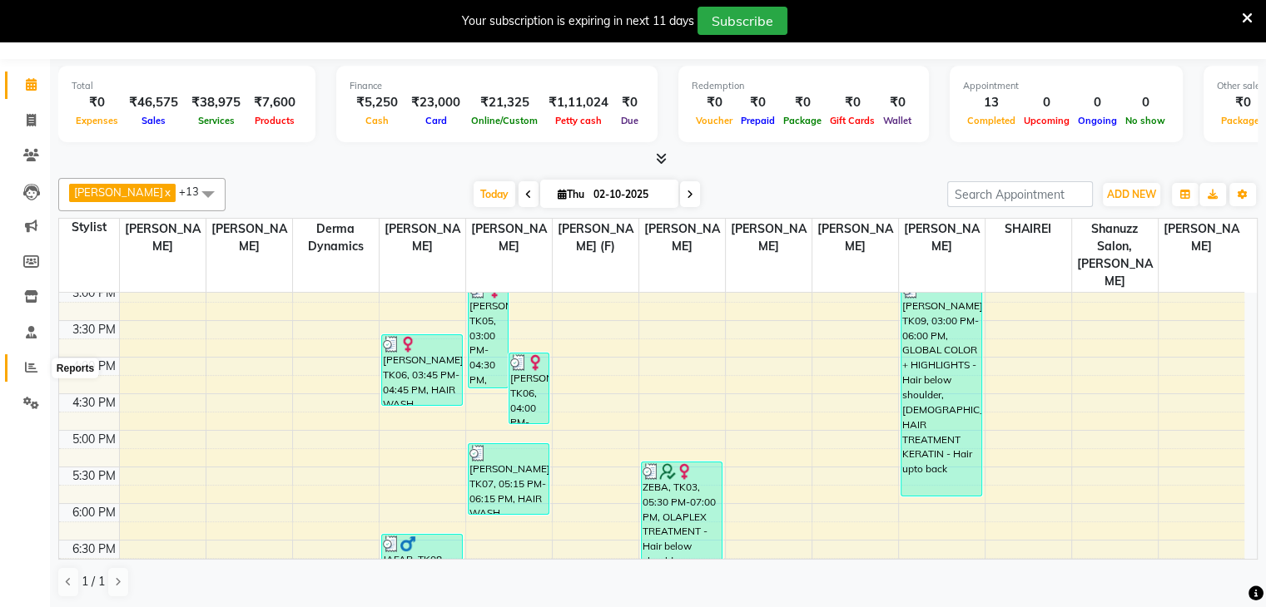
click at [31, 373] on icon at bounding box center [31, 367] width 12 height 12
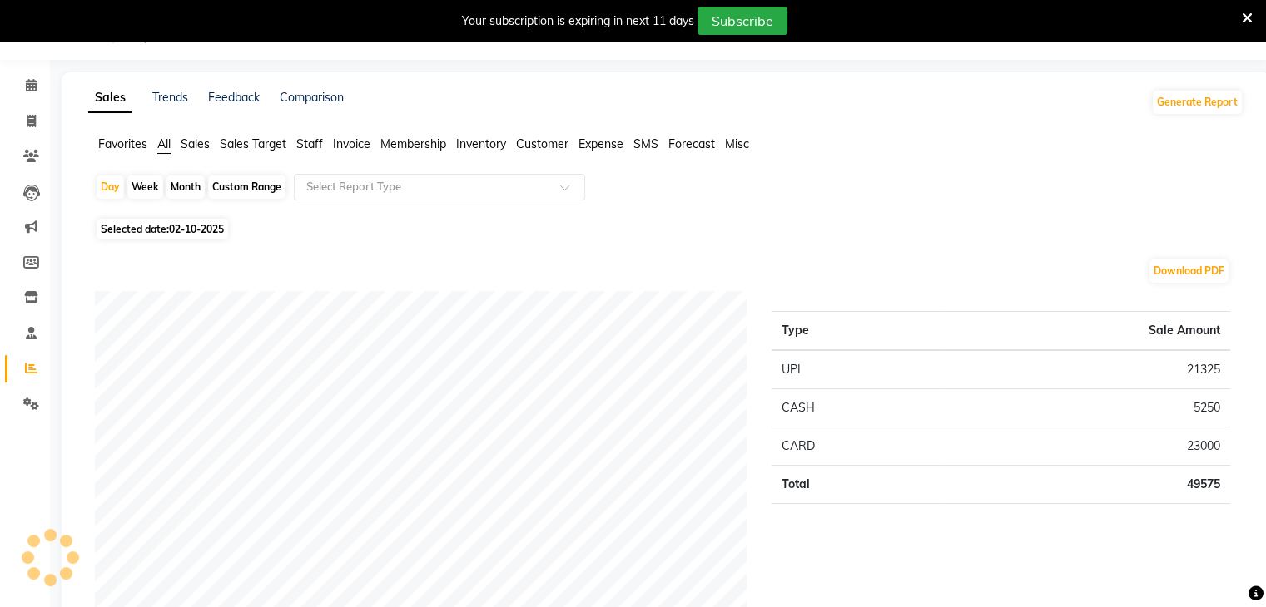
scroll to position [42, 0]
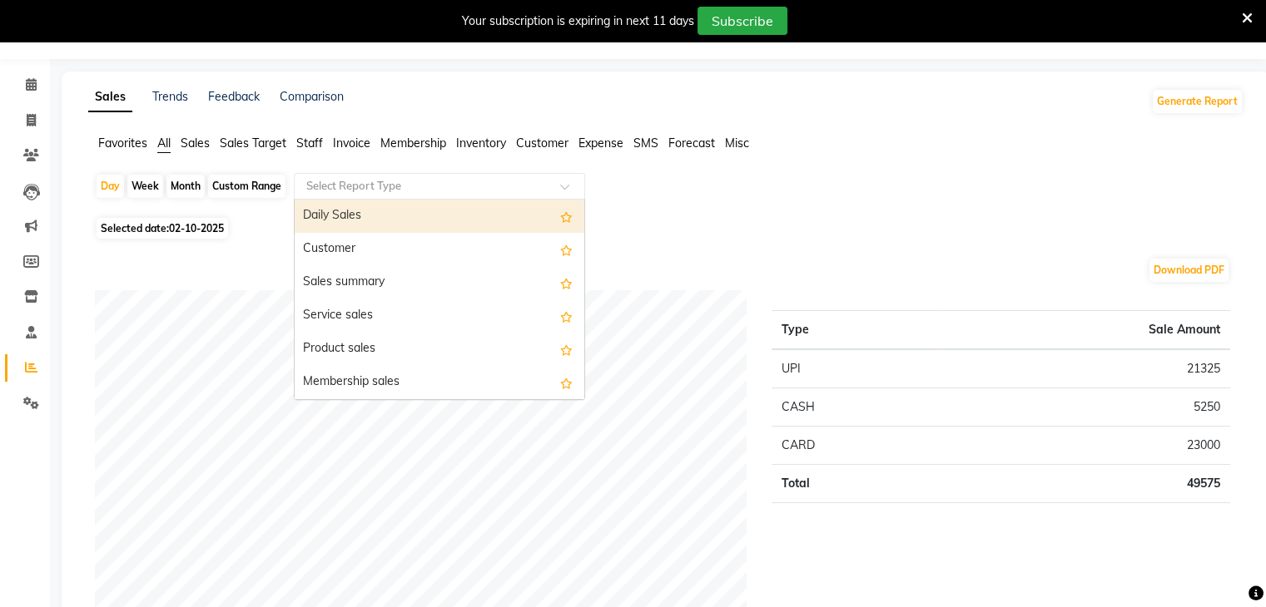
click at [381, 188] on input "text" at bounding box center [423, 186] width 240 height 17
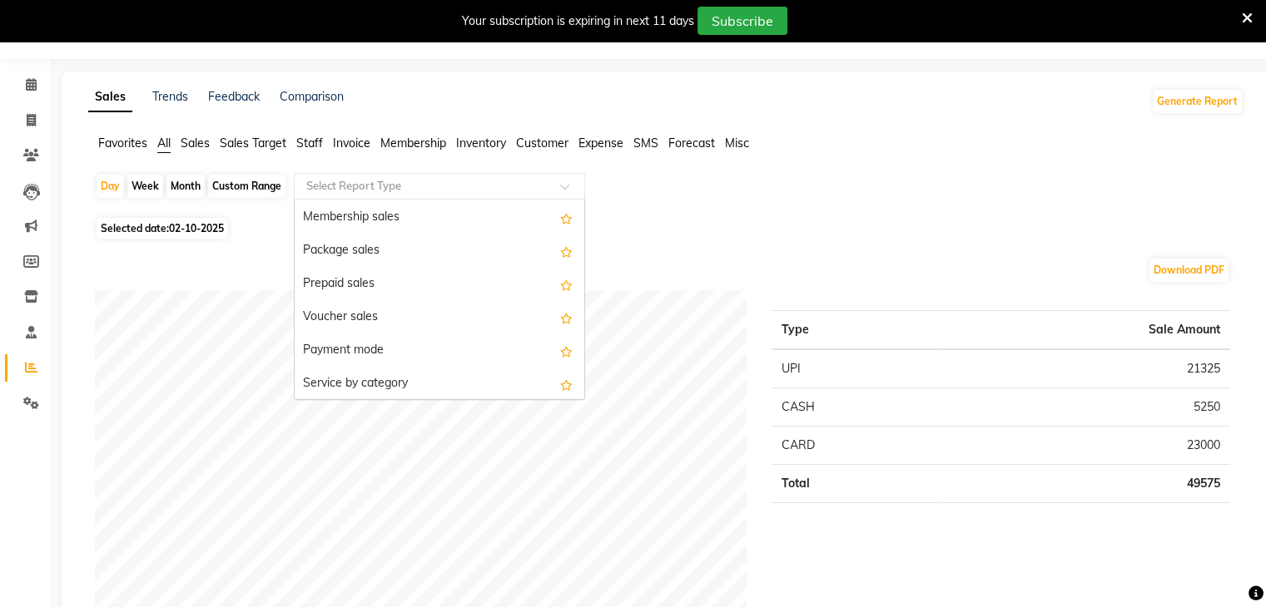
scroll to position [163, 0]
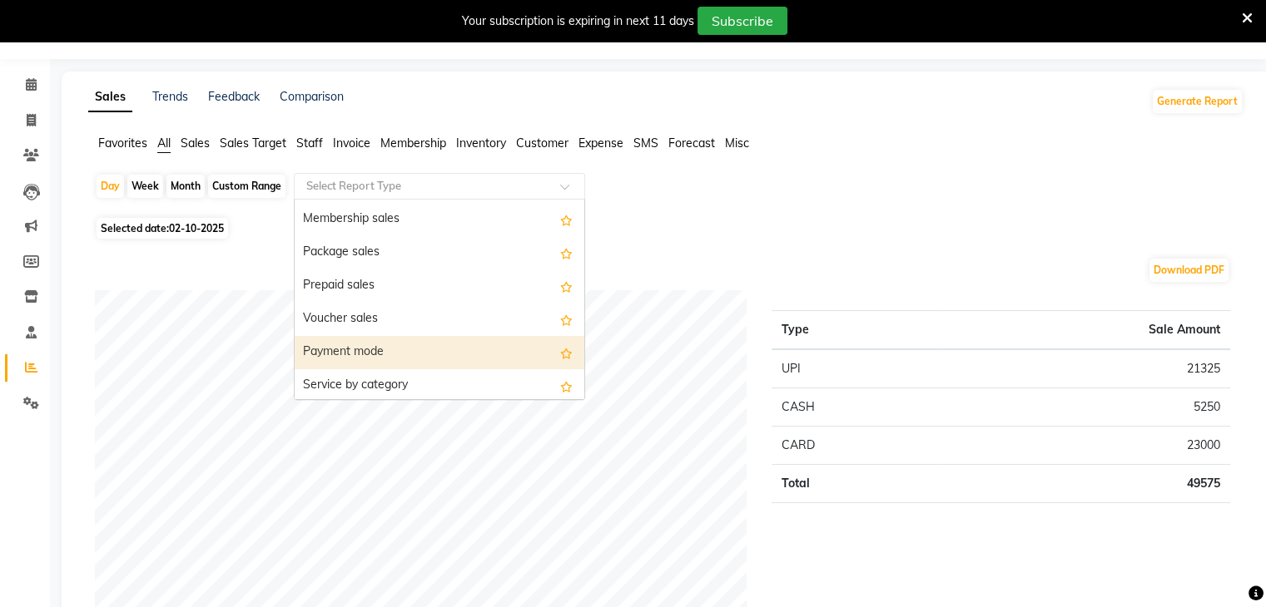
click at [343, 359] on div "Payment mode" at bounding box center [440, 352] width 290 height 33
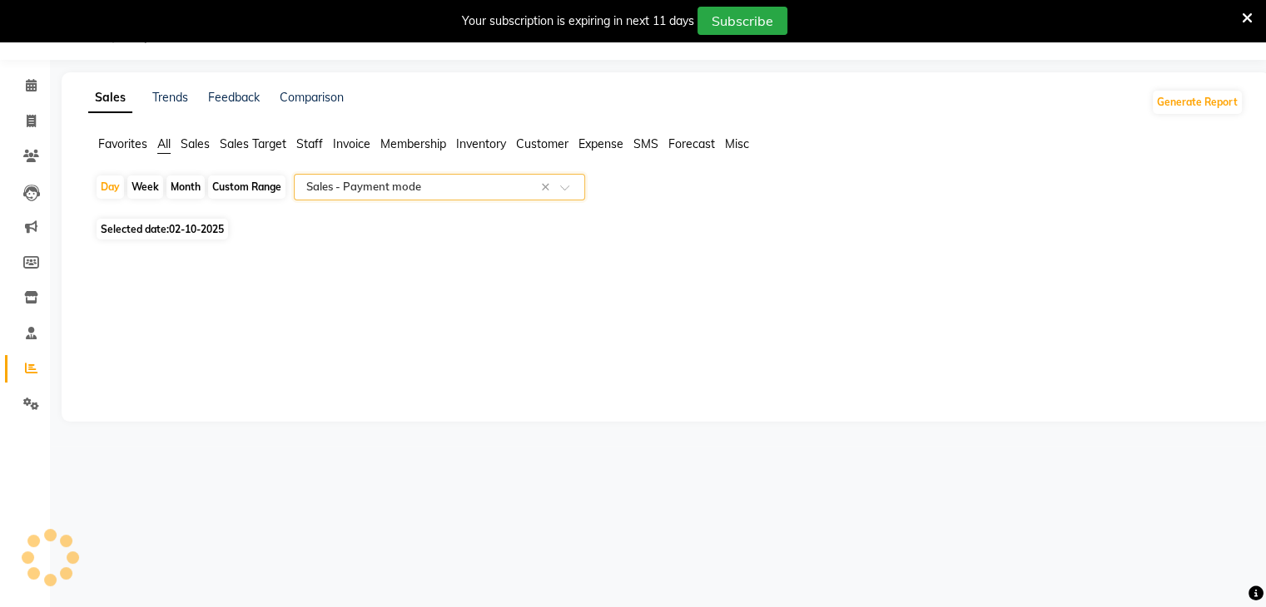
select select "full_report"
select select "csv"
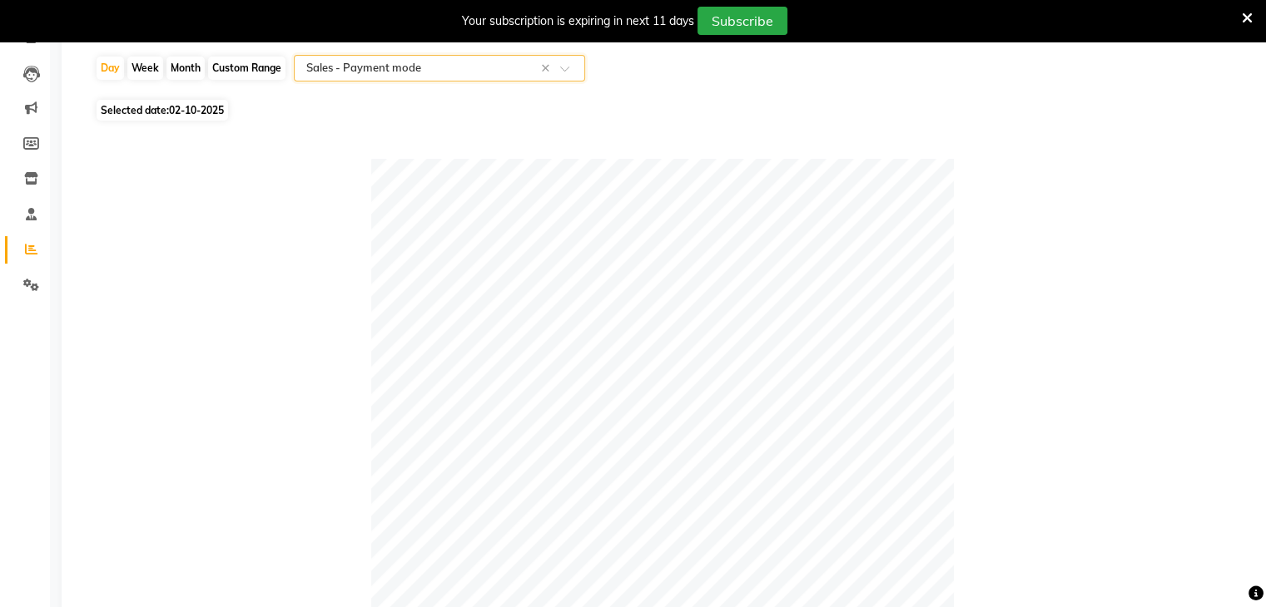
scroll to position [0, 0]
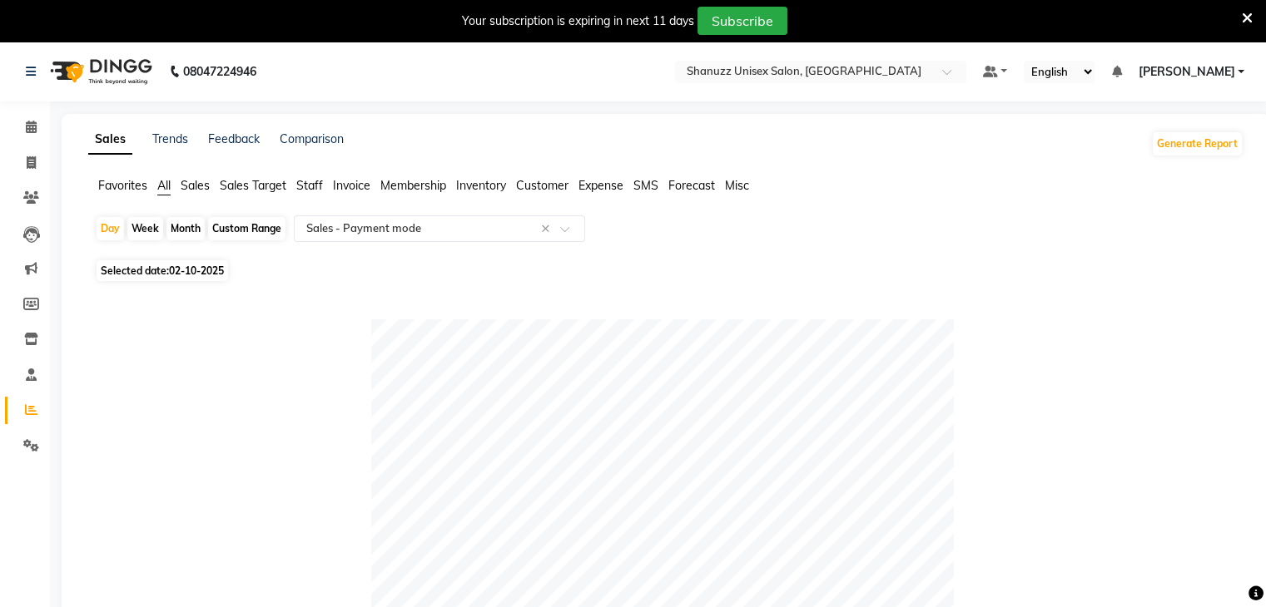
click at [166, 191] on span "All" at bounding box center [163, 185] width 13 height 15
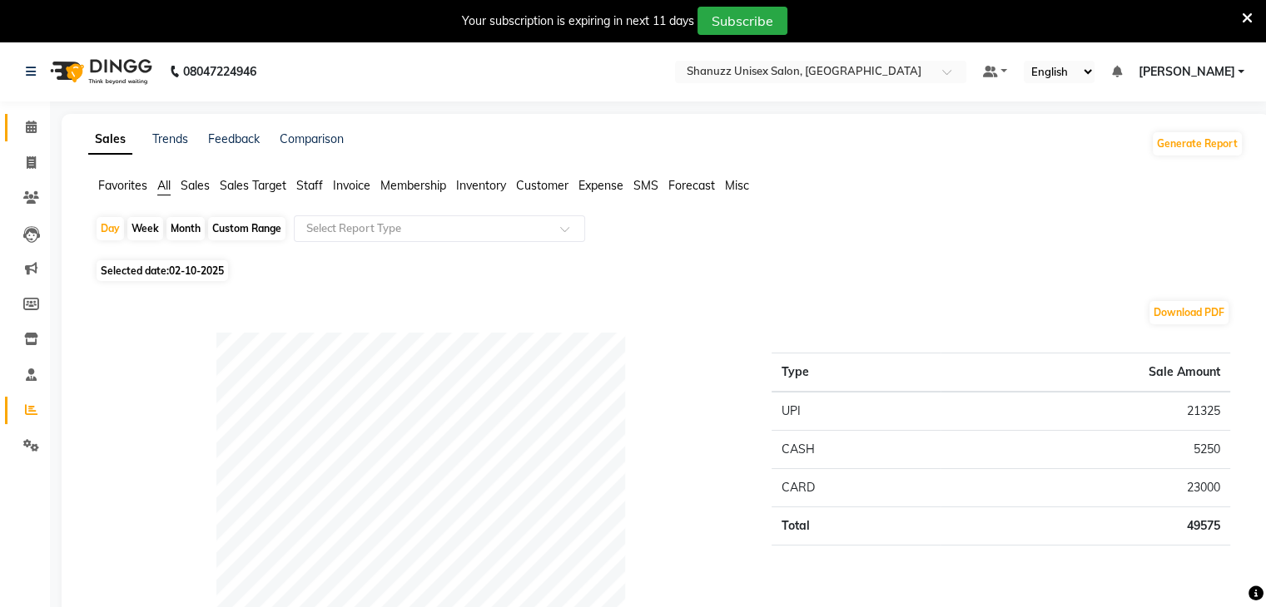
click at [30, 138] on link "Calendar" at bounding box center [25, 127] width 40 height 27
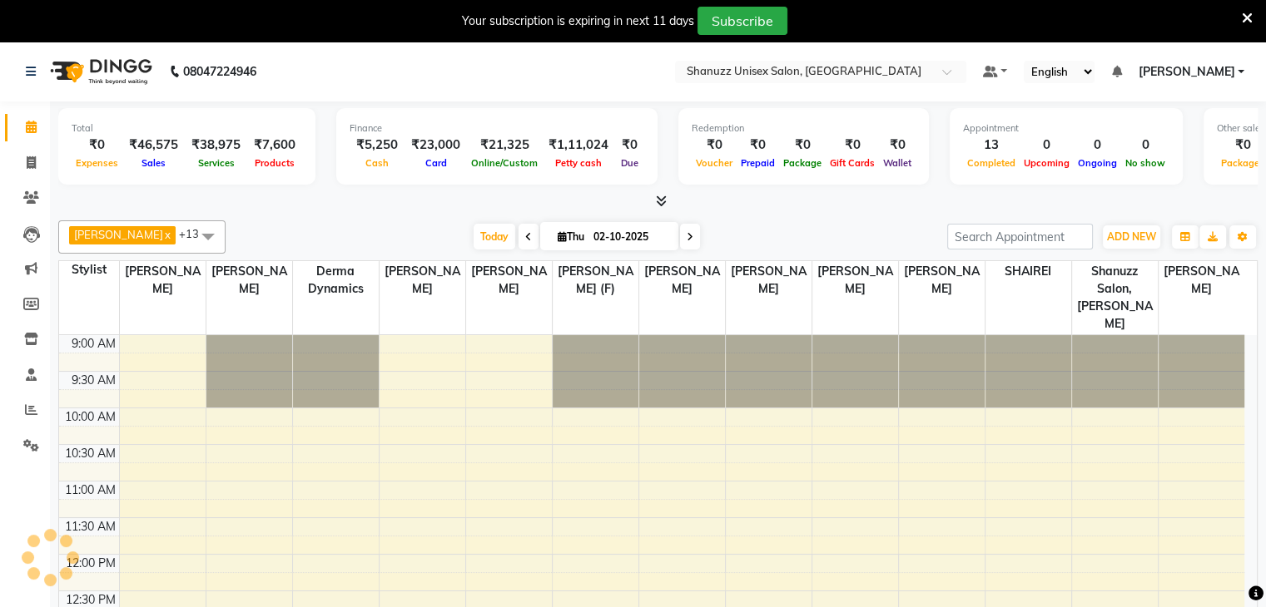
scroll to position [555, 0]
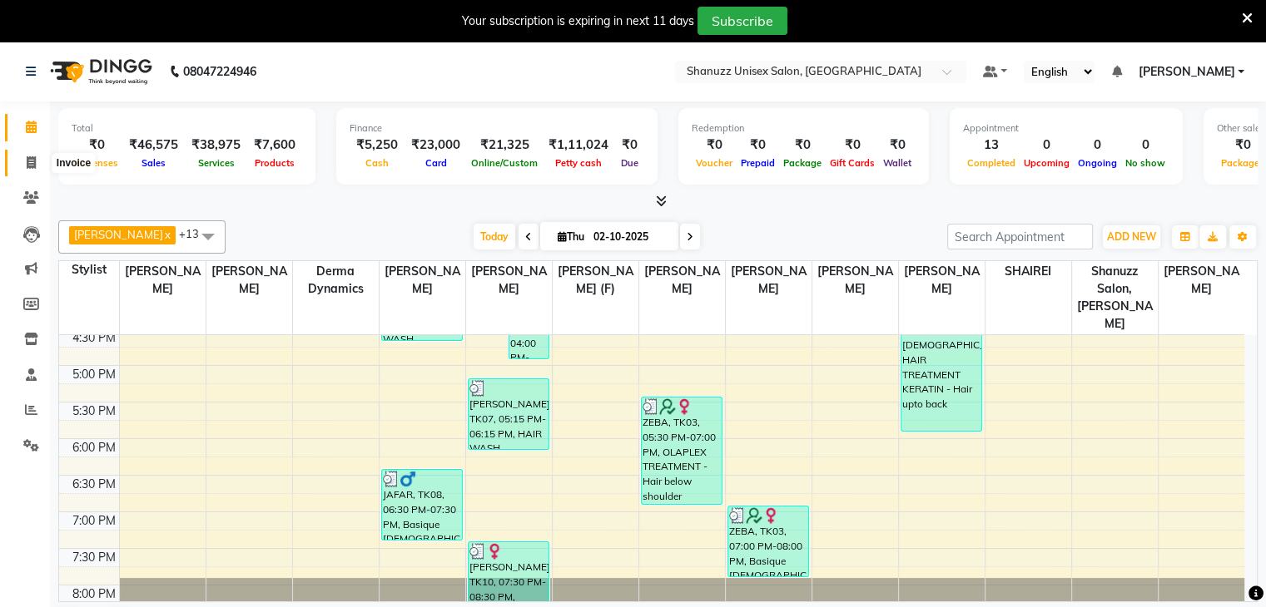
click at [27, 167] on icon at bounding box center [31, 162] width 9 height 12
select select "7102"
select select "service"
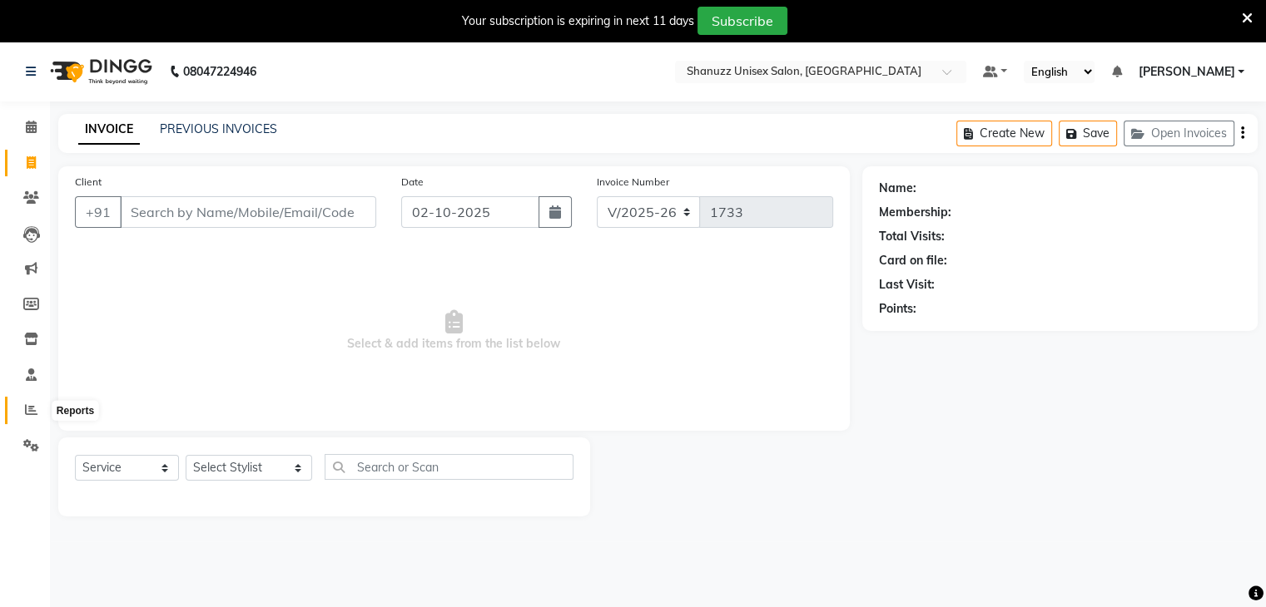
click at [29, 404] on icon at bounding box center [31, 410] width 12 height 12
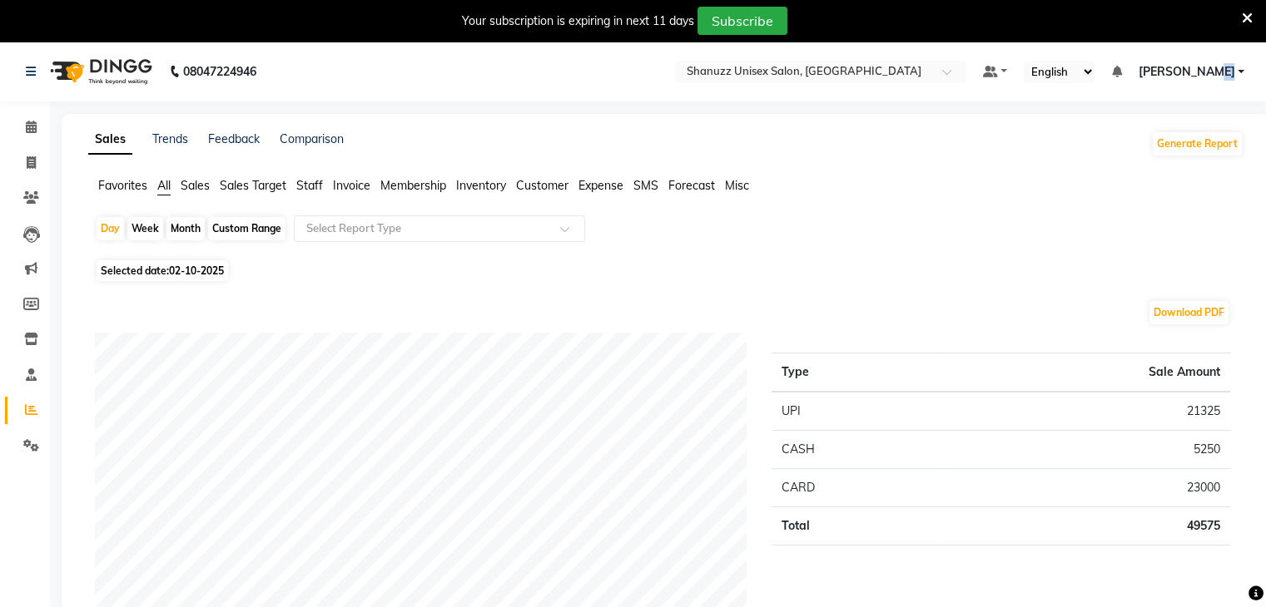
drag, startPoint x: 1236, startPoint y: 64, endPoint x: 1215, endPoint y: 68, distance: 21.2
click at [1215, 68] on link "[PERSON_NAME]" at bounding box center [1191, 71] width 107 height 17
click at [1215, 68] on span "[PERSON_NAME]" at bounding box center [1186, 71] width 97 height 17
click at [1238, 75] on link "[PERSON_NAME]" at bounding box center [1191, 71] width 107 height 17
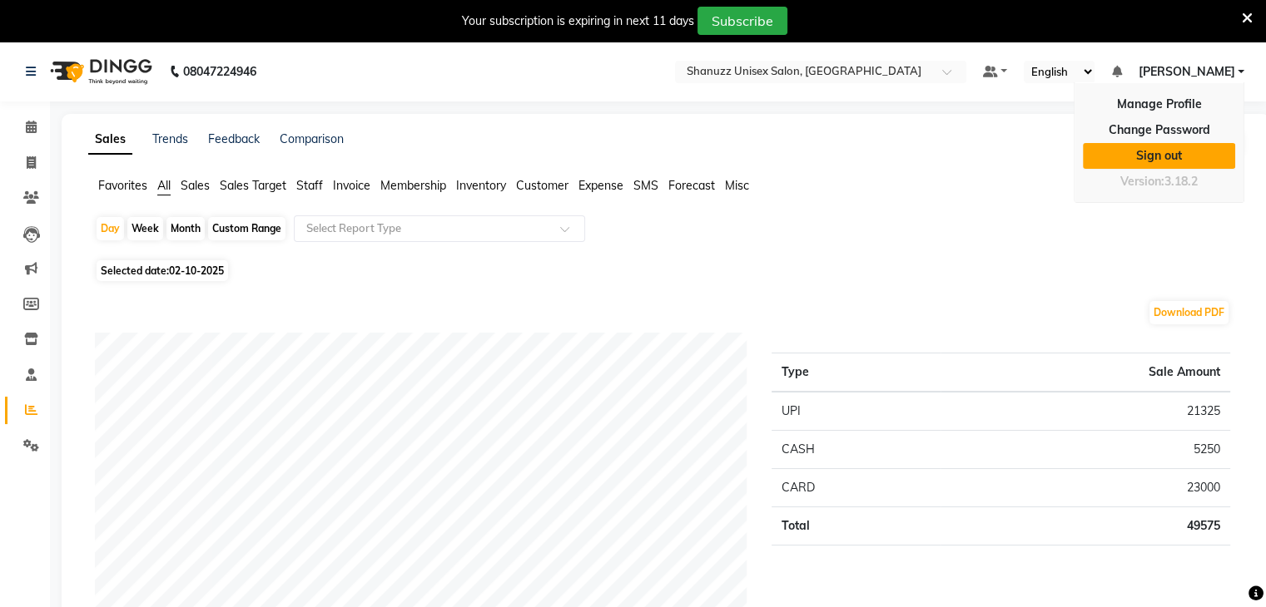
click at [1141, 158] on link "Sign out" at bounding box center [1159, 156] width 152 height 26
